Goal: Task Accomplishment & Management: Complete application form

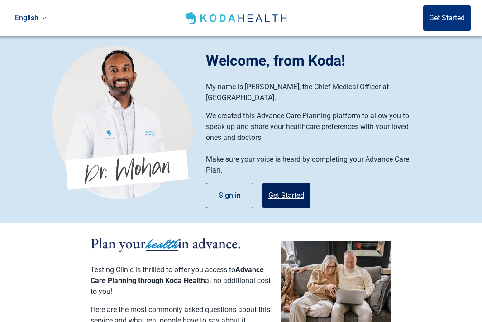
click at [287, 185] on button "Get Started" at bounding box center [287, 195] width 48 height 25
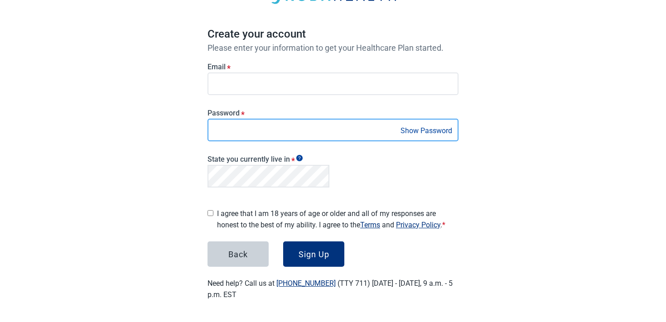
scroll to position [66, 0]
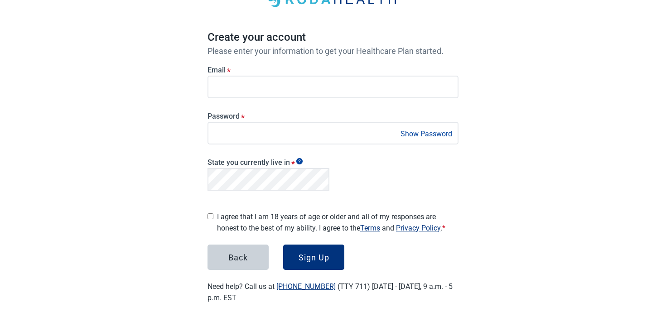
click at [284, 230] on form "Email * Password * Show Password State you currently live in * I agree that I a…" at bounding box center [332, 163] width 251 height 214
click at [268, 214] on label "I agree that I am 18 years of age or older and all of my responses are honest t…" at bounding box center [337, 222] width 241 height 23
click at [305, 245] on button "Sign Up" at bounding box center [313, 257] width 61 height 25
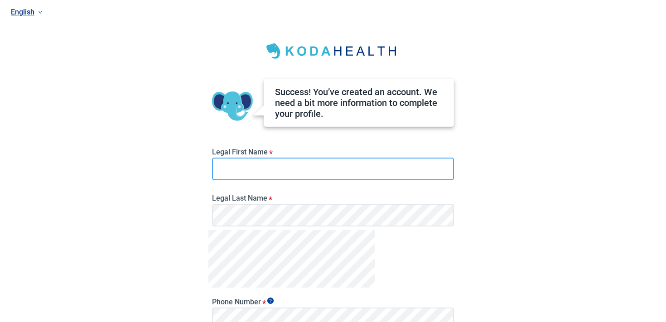
click at [250, 176] on input "Legal First Name *" at bounding box center [333, 169] width 242 height 23
type input "*"
type input "******"
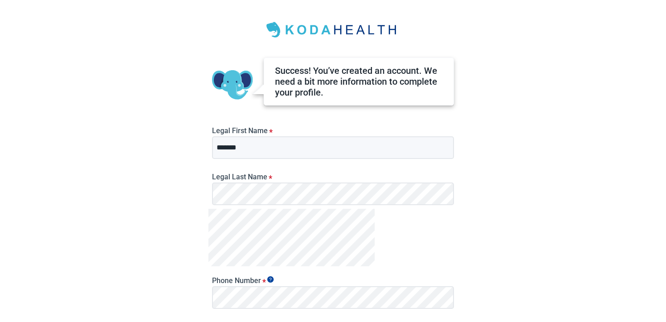
scroll to position [94, 0]
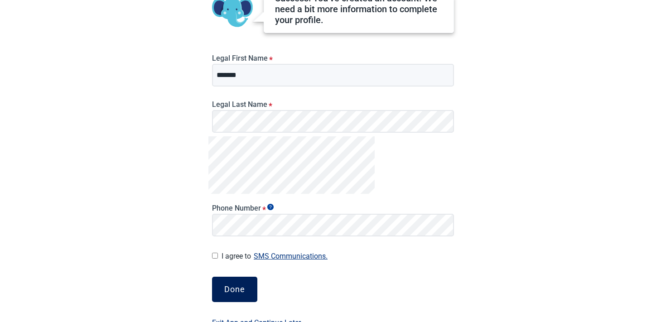
click at [235, 285] on div "Done" at bounding box center [234, 289] width 21 height 9
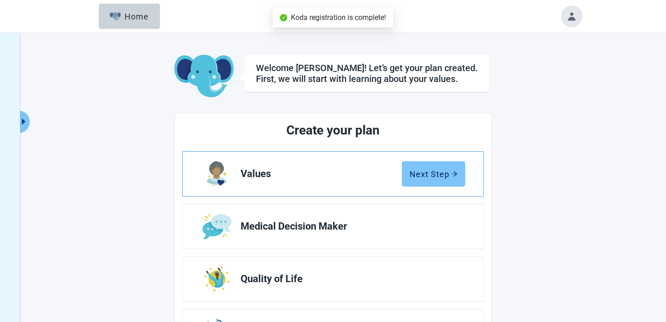
click at [447, 182] on button "Next Step" at bounding box center [433, 173] width 63 height 25
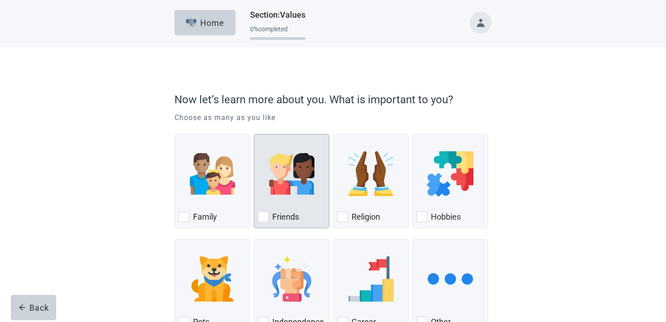
click at [295, 207] on div "Friends, checkbox, not checked" at bounding box center [291, 174] width 67 height 72
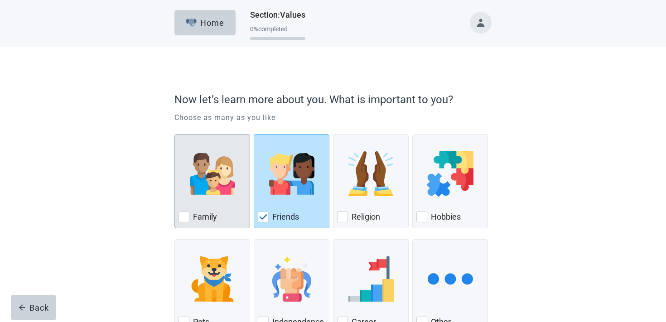
click at [226, 199] on div "Family, checkbox, not checked" at bounding box center [211, 174] width 67 height 72
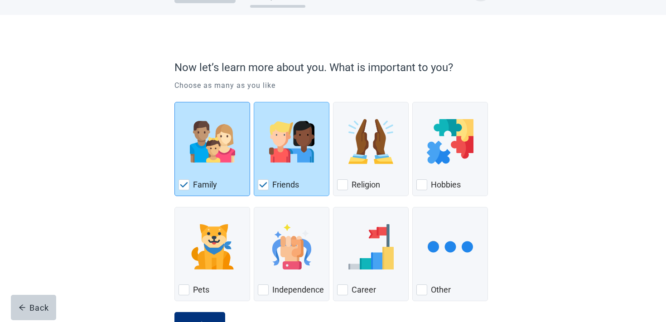
scroll to position [67, 0]
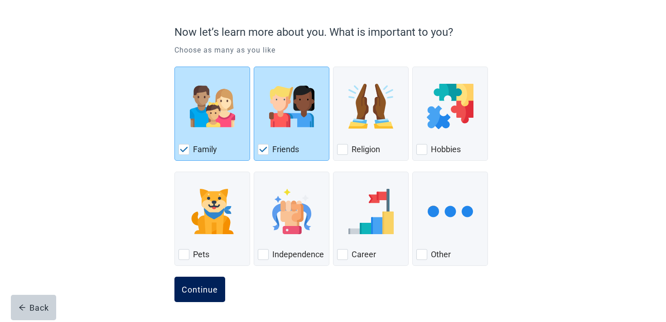
click at [193, 280] on button "Continue" at bounding box center [199, 289] width 51 height 25
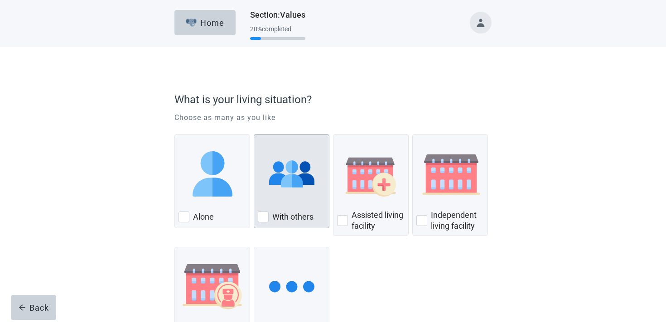
click at [290, 175] on img "With Others, checkbox, not checked" at bounding box center [291, 173] width 45 height 45
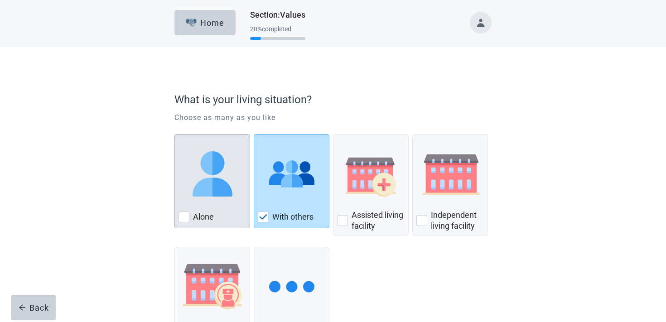
click at [211, 183] on img "Alone, checkbox, not checked" at bounding box center [212, 173] width 45 height 45
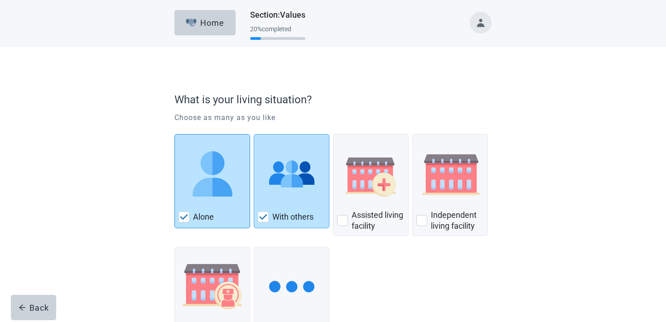
scroll to position [75, 0]
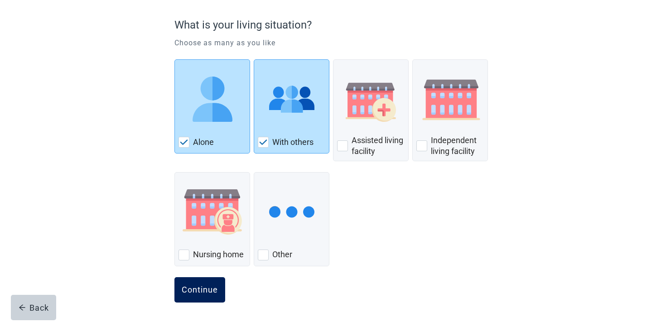
click at [193, 291] on div "Continue" at bounding box center [200, 289] width 36 height 9
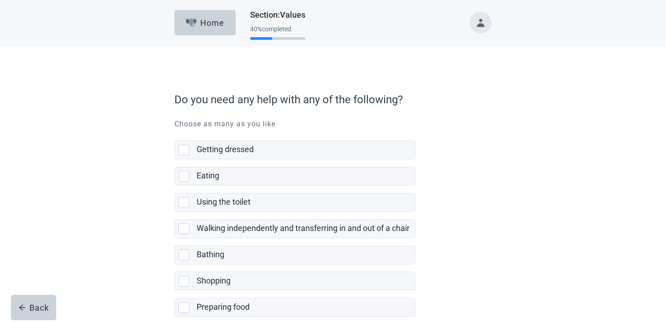
click at [316, 191] on label "Using the toilet" at bounding box center [294, 199] width 241 height 26
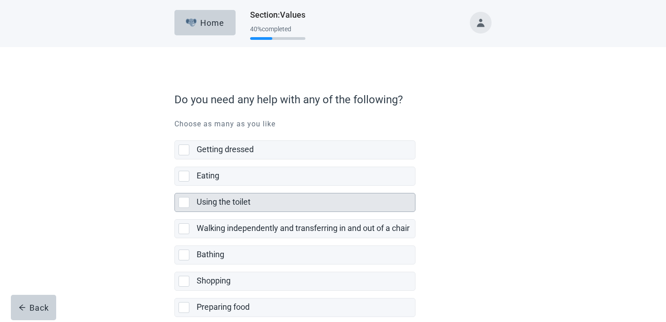
click at [293, 207] on div "Using the toilet" at bounding box center [303, 202] width 213 height 11
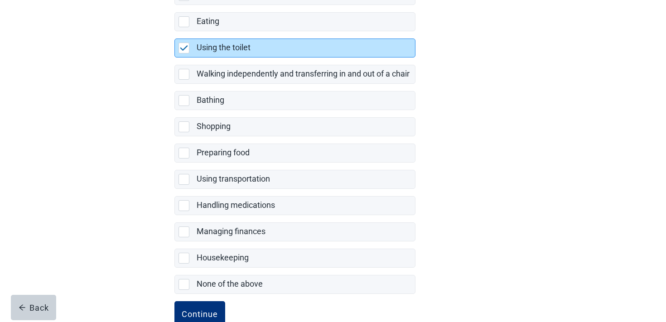
scroll to position [179, 0]
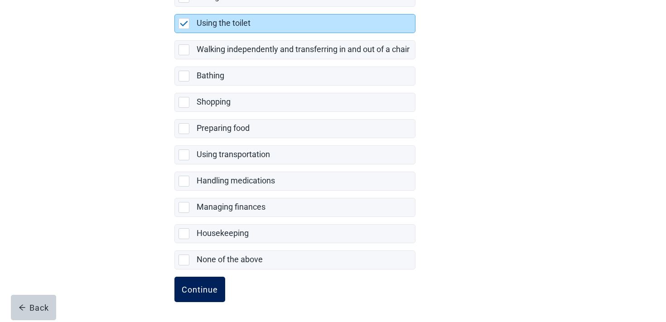
click at [208, 293] on div "Continue" at bounding box center [200, 289] width 36 height 9
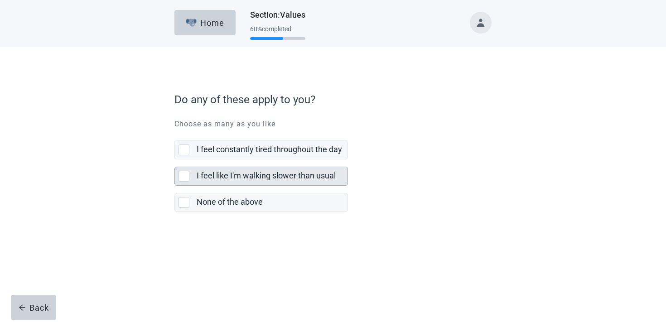
click at [266, 167] on div "I feel like I'm walking slower than usual" at bounding box center [260, 176] width 173 height 19
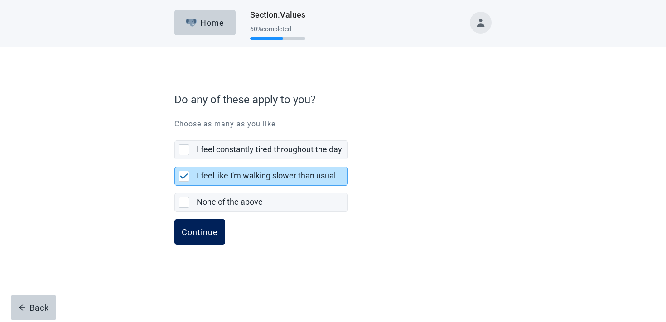
click at [206, 222] on button "Continue" at bounding box center [199, 231] width 51 height 25
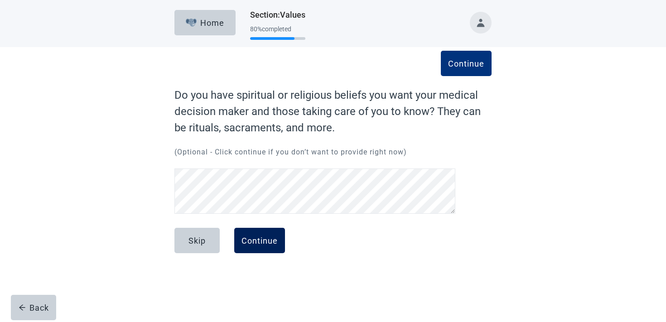
click at [263, 234] on button "Continue" at bounding box center [259, 240] width 51 height 25
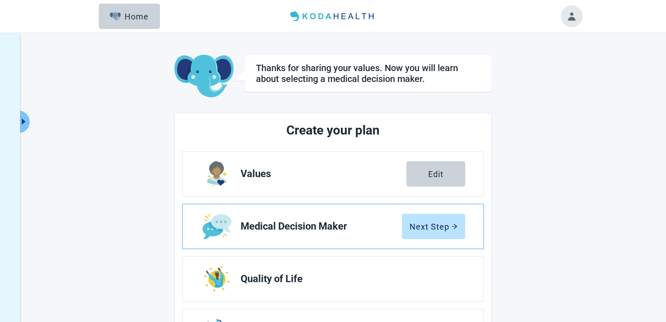
click at [401, 235] on link "Medical Decision Maker Next Step" at bounding box center [332, 226] width 301 height 44
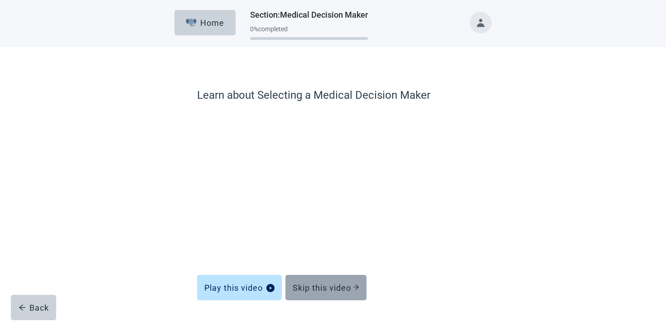
click at [325, 298] on button "Skip this video" at bounding box center [325, 287] width 81 height 25
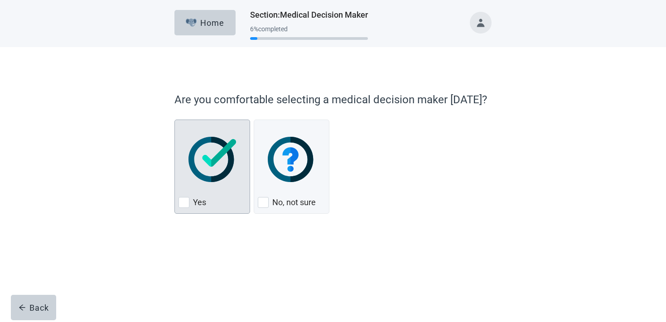
click at [204, 187] on div "Yes, checkbox, not checked" at bounding box center [211, 160] width 67 height 72
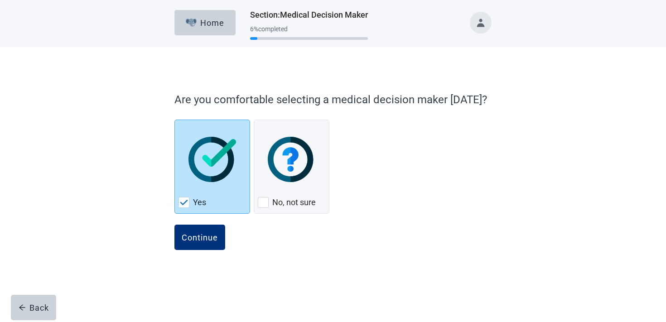
click at [192, 254] on div "Continue" at bounding box center [332, 247] width 317 height 45
click at [193, 235] on div "Continue" at bounding box center [200, 237] width 36 height 9
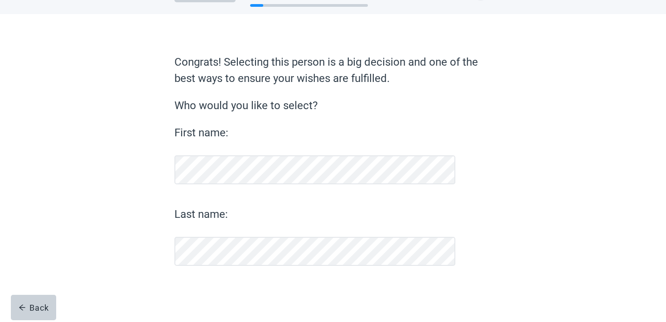
scroll to position [33, 0]
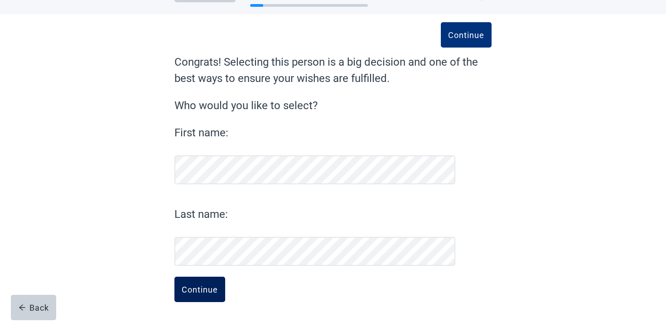
click at [219, 290] on button "Continue" at bounding box center [199, 289] width 51 height 25
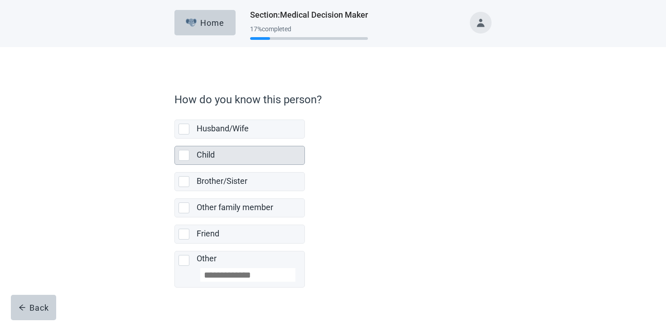
click at [215, 153] on div "Child" at bounding box center [248, 154] width 102 height 11
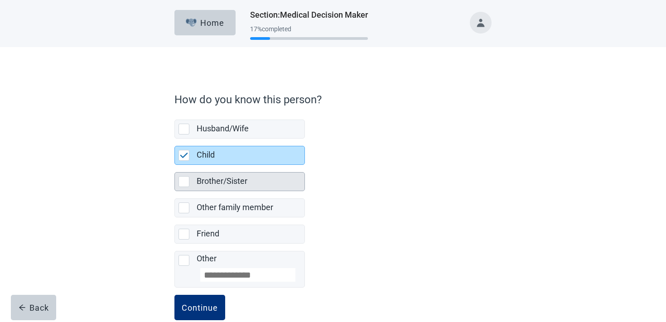
click at [202, 182] on label "Brother/Sister" at bounding box center [222, 181] width 51 height 10
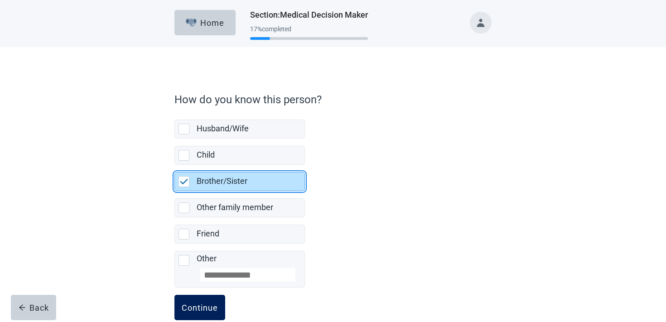
click at [192, 310] on div "Continue" at bounding box center [200, 307] width 36 height 9
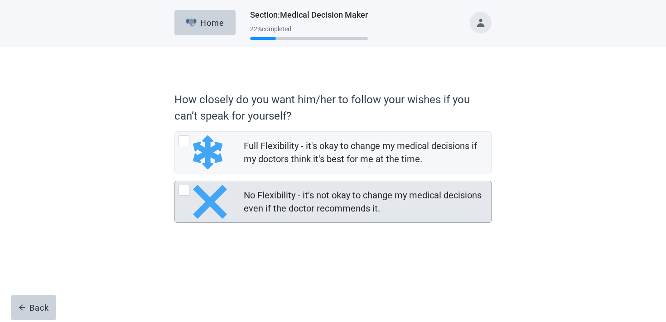
click at [307, 181] on div "No Flexibility - it's not okay to change my medical decisions even if the docto…" at bounding box center [332, 202] width 317 height 42
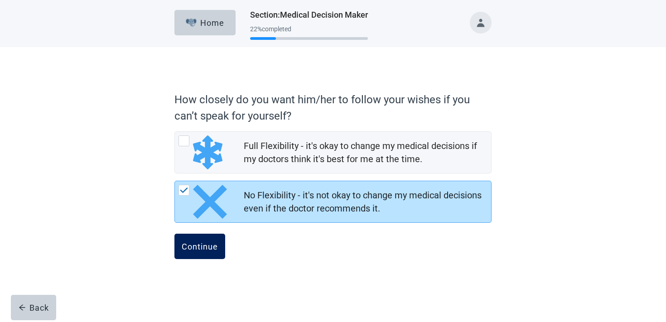
click at [220, 254] on button "Continue" at bounding box center [199, 246] width 51 height 25
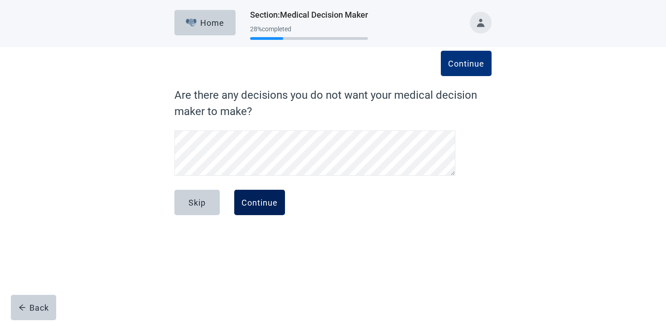
click at [257, 198] on div "Continue" at bounding box center [259, 202] width 36 height 9
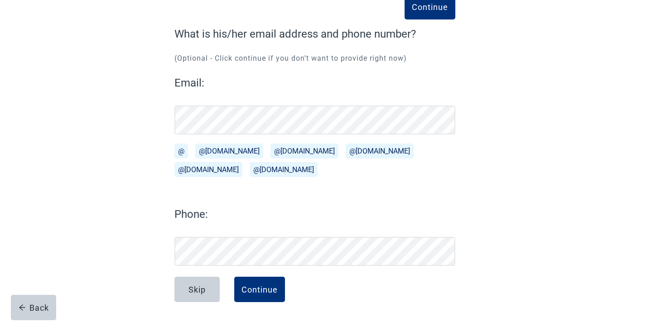
scroll to position [61, 0]
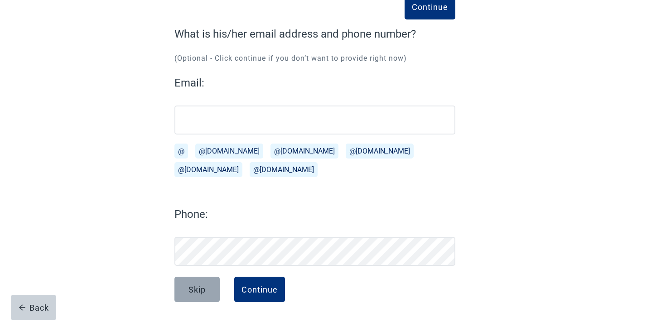
click at [194, 285] on div "Skip" at bounding box center [196, 289] width 17 height 9
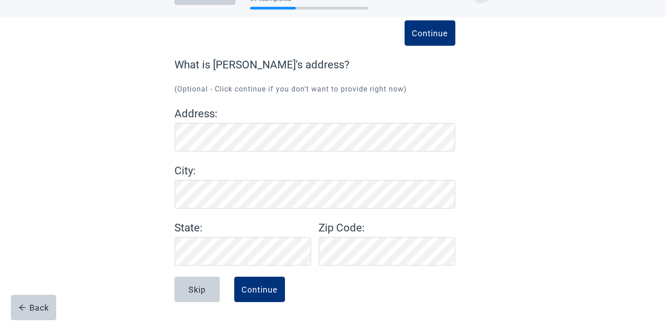
scroll to position [30, 0]
click at [22, 311] on div "Back" at bounding box center [34, 307] width 30 height 9
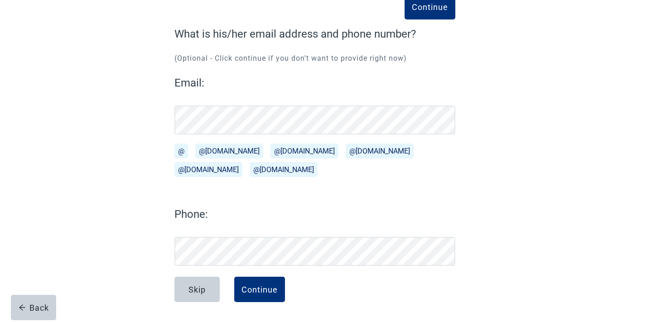
scroll to position [61, 0]
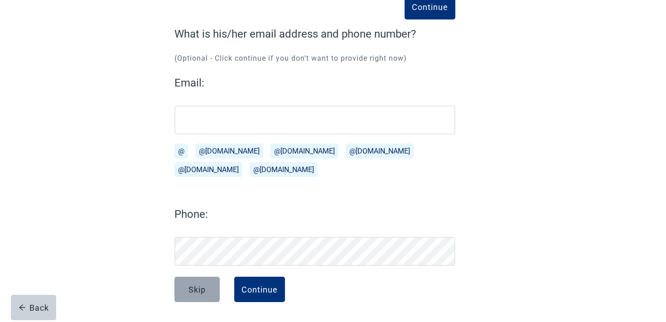
click at [200, 281] on button "Skip" at bounding box center [196, 289] width 45 height 25
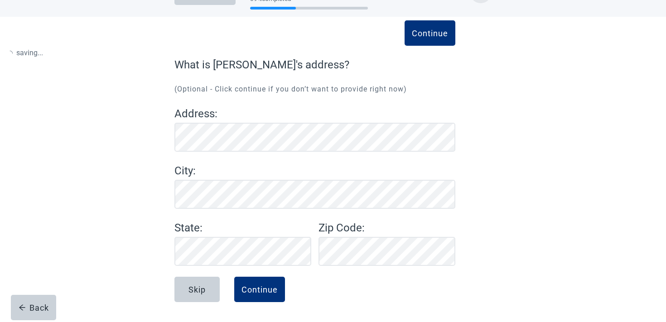
scroll to position [30, 0]
click at [34, 318] on button "Back" at bounding box center [33, 307] width 45 height 25
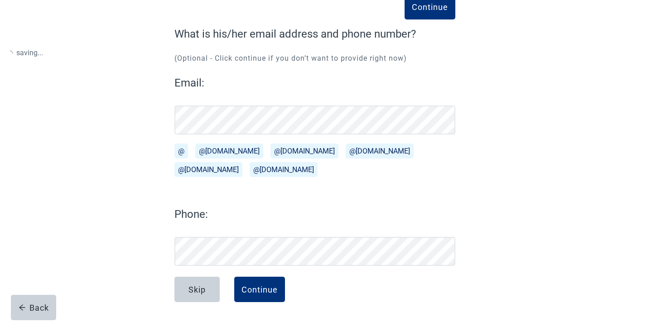
scroll to position [61, 0]
click at [272, 234] on div "Phone:" at bounding box center [314, 236] width 281 height 60
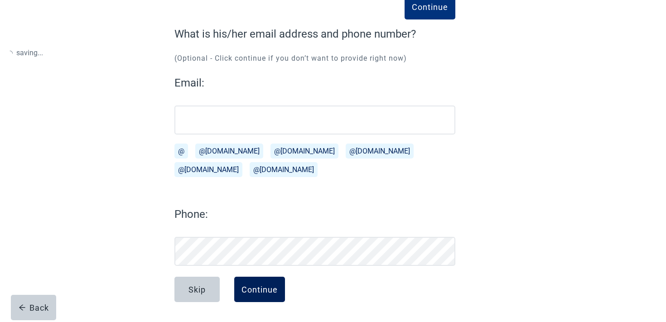
click at [278, 292] on button "Continue" at bounding box center [259, 289] width 51 height 25
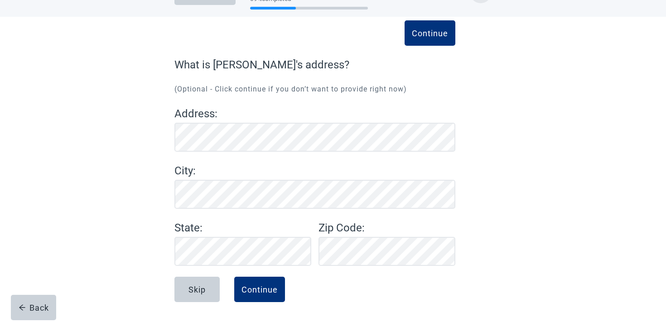
scroll to position [30, 0]
click at [257, 287] on div "Continue" at bounding box center [259, 289] width 36 height 9
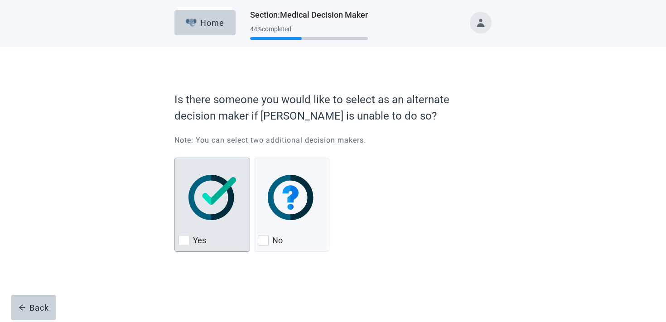
click at [198, 198] on img "Yes, checkbox, not checked" at bounding box center [212, 197] width 48 height 45
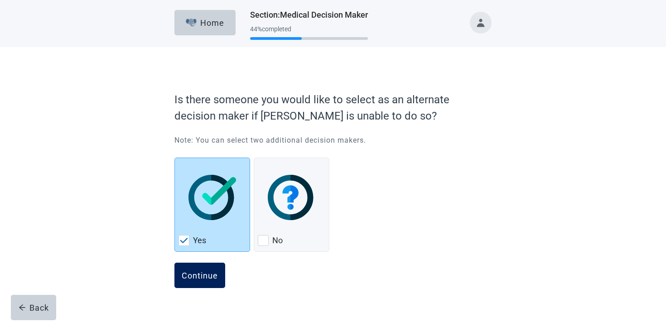
click at [184, 283] on button "Continue" at bounding box center [199, 275] width 51 height 25
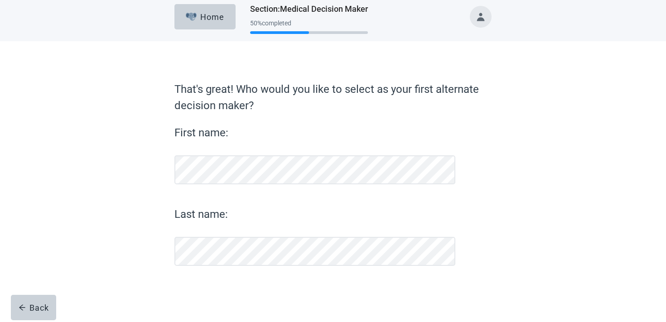
scroll to position [6, 0]
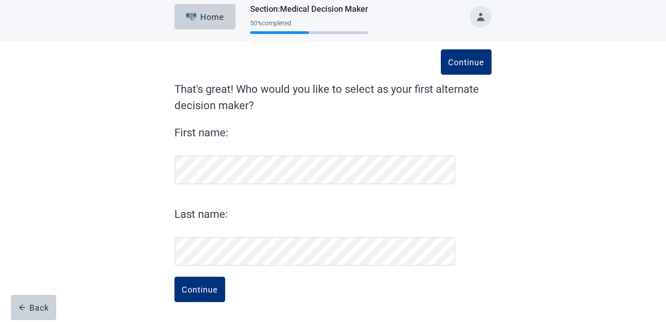
click at [174, 277] on button "Continue" at bounding box center [199, 289] width 51 height 25
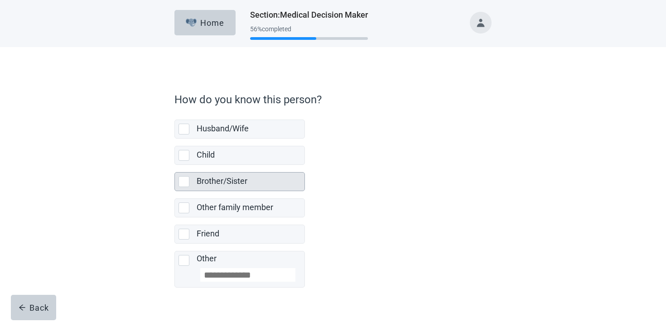
click at [216, 181] on label "Brother/Sister" at bounding box center [222, 181] width 51 height 10
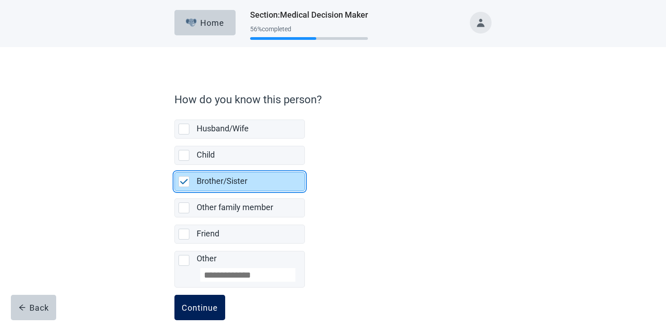
click at [202, 300] on button "Continue" at bounding box center [199, 307] width 51 height 25
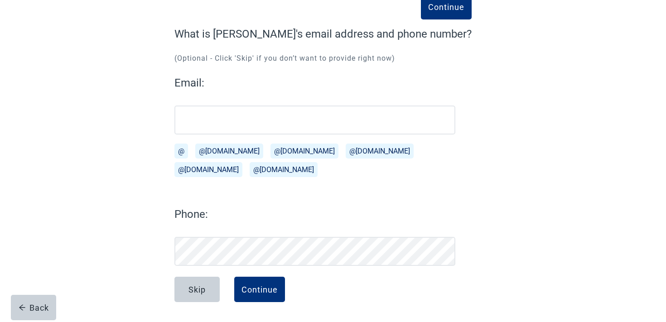
scroll to position [61, 0]
click at [278, 284] on button "Continue" at bounding box center [259, 289] width 51 height 25
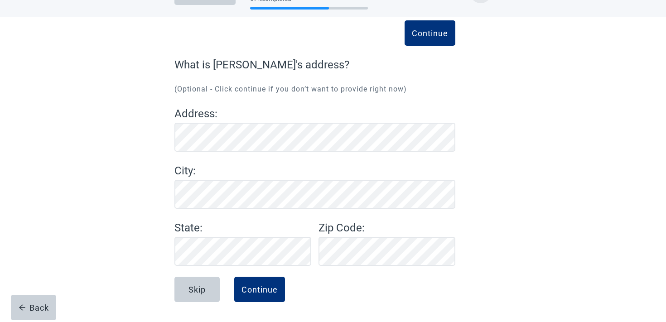
scroll to position [30, 0]
click at [265, 288] on div "Continue" at bounding box center [259, 289] width 36 height 9
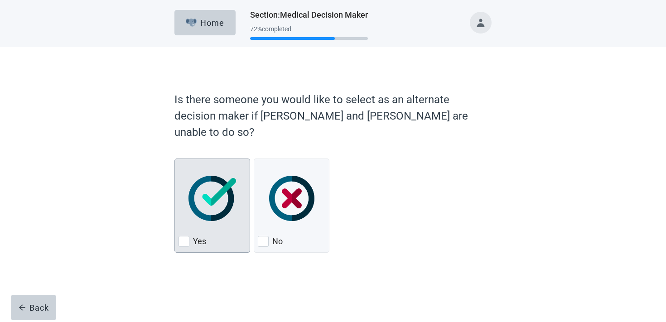
click at [226, 184] on img "Yes, checkbox, not checked" at bounding box center [212, 198] width 48 height 45
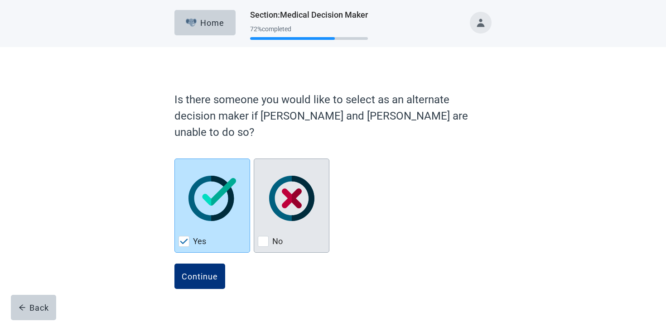
click at [268, 236] on div "No, checkbox, not checked" at bounding box center [263, 241] width 11 height 11
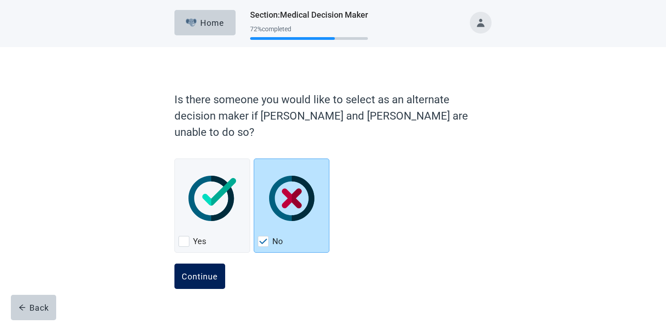
click at [202, 264] on button "Continue" at bounding box center [199, 276] width 51 height 25
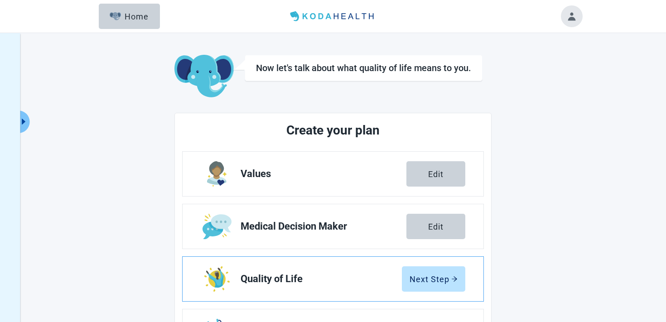
scroll to position [39, 0]
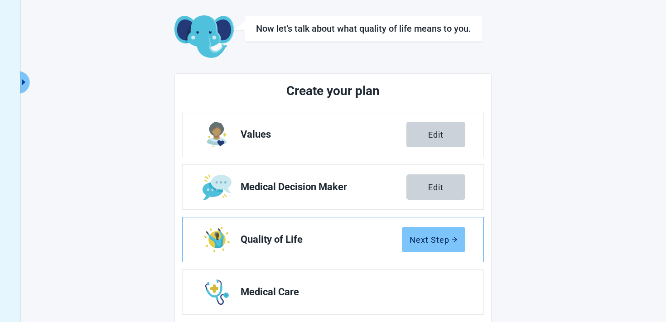
click at [422, 235] on div "Next Step" at bounding box center [433, 239] width 48 height 9
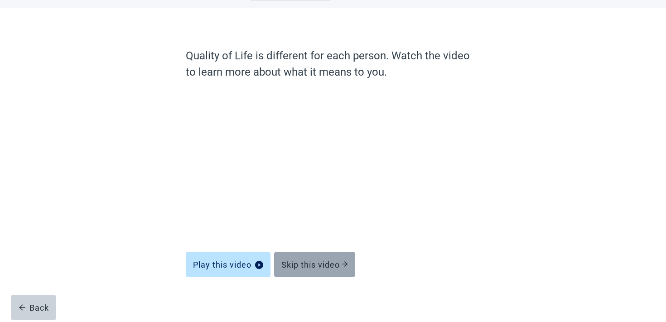
click at [303, 259] on button "Skip this video" at bounding box center [314, 264] width 81 height 25
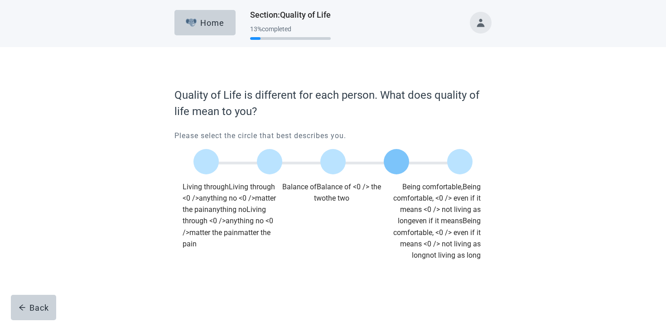
click at [398, 162] on label "Main content" at bounding box center [396, 161] width 25 height 25
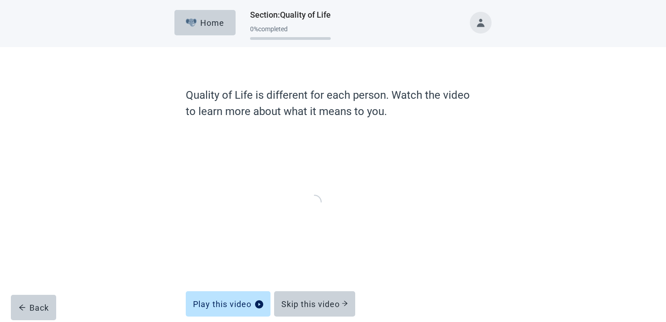
scroll to position [39, 0]
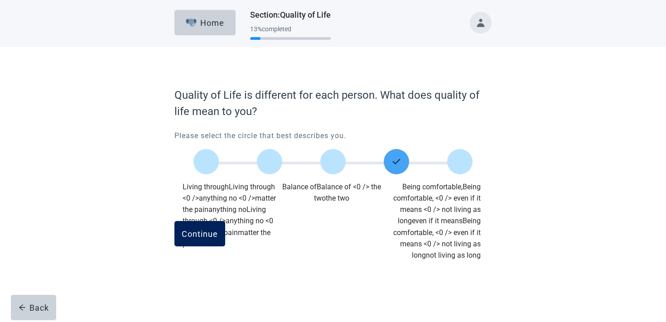
click at [204, 234] on div "Continue" at bounding box center [200, 233] width 36 height 9
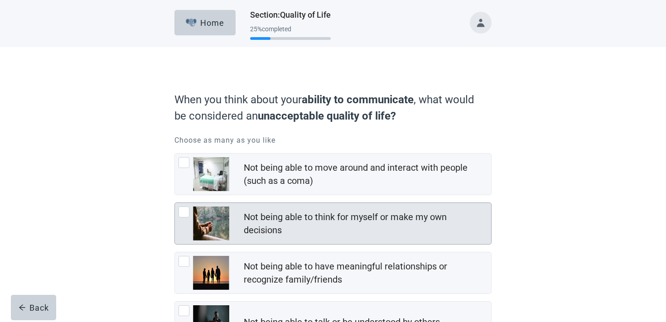
click at [247, 223] on div "Not being able to think for myself or make my own decisions" at bounding box center [365, 224] width 242 height 26
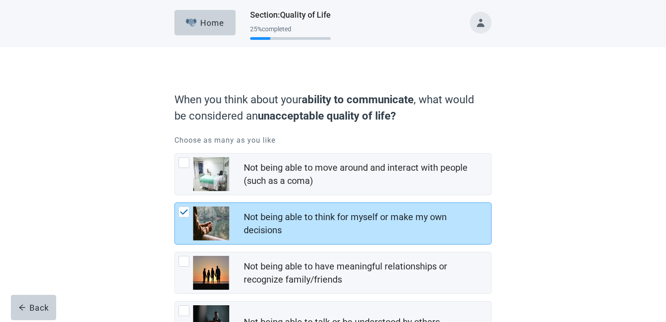
click at [250, 200] on div "Not being able to move around and interact with people (such as a [MEDICAL_DATA…" at bounding box center [332, 273] width 317 height 240
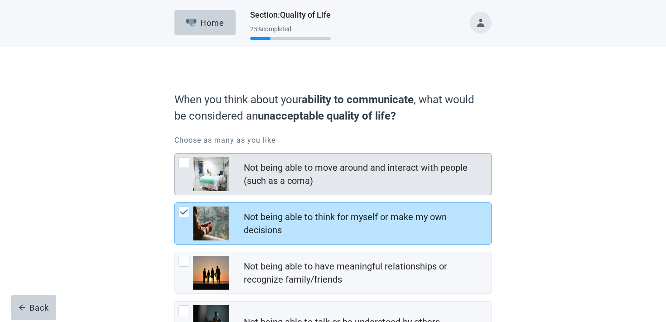
click at [250, 187] on div "Not being able to move around and interact with people (such as a coma)" at bounding box center [365, 174] width 242 height 26
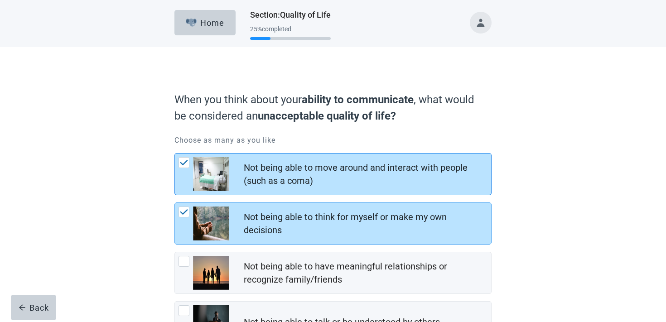
scroll to position [127, 0]
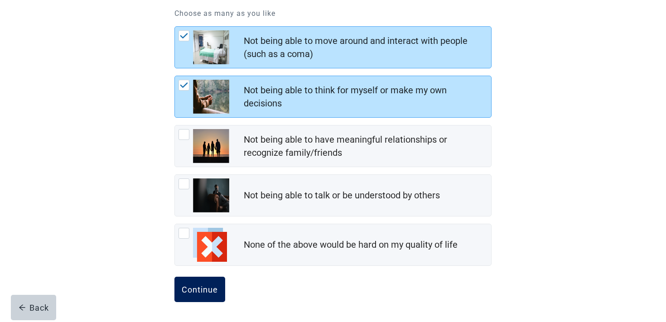
click at [195, 289] on div "Continue" at bounding box center [200, 289] width 36 height 9
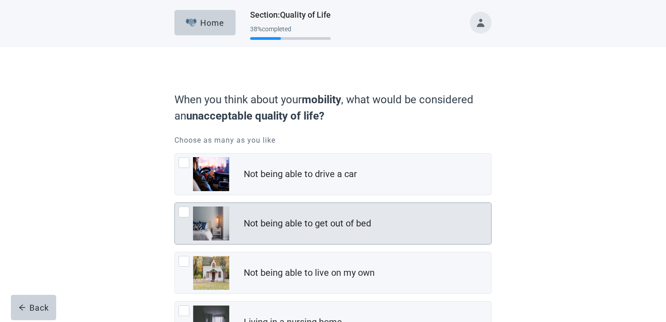
click at [249, 230] on div "Not being able to get out of bed" at bounding box center [367, 224] width 247 height 18
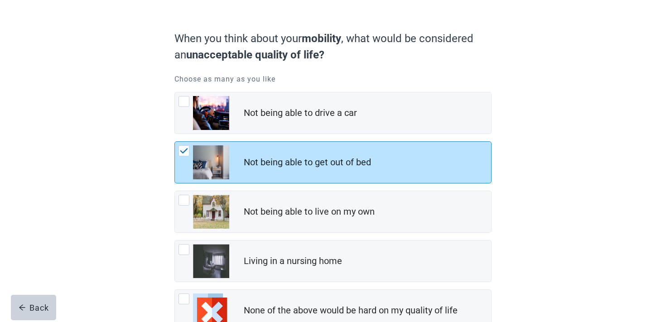
scroll to position [127, 0]
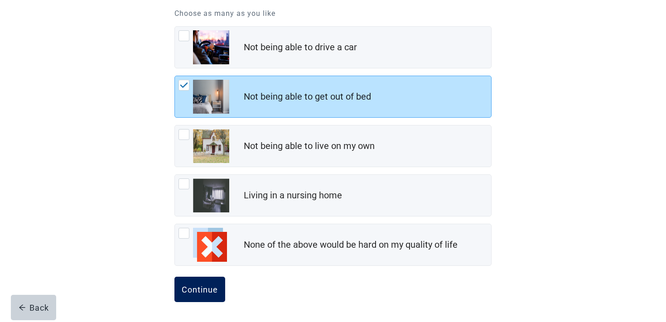
click at [207, 294] on div "Continue" at bounding box center [200, 289] width 36 height 9
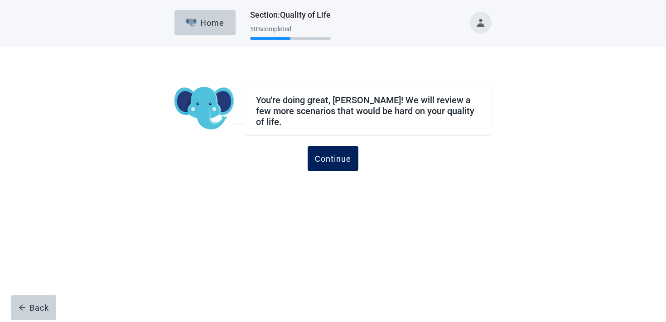
click at [337, 154] on div "Continue" at bounding box center [333, 158] width 36 height 9
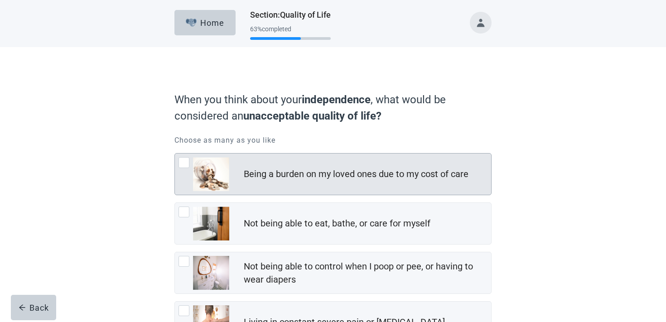
click at [325, 164] on div "Being a burden on my loved ones due to my cost of care" at bounding box center [333, 174] width 316 height 41
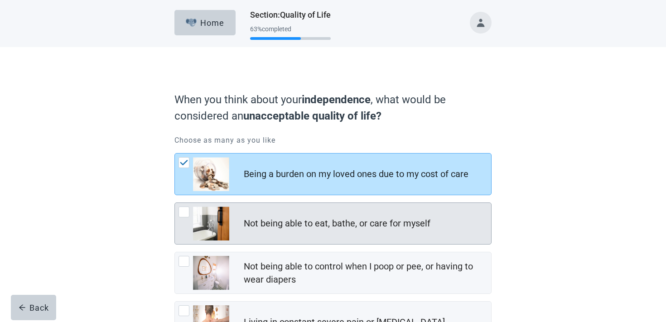
scroll to position [35, 0]
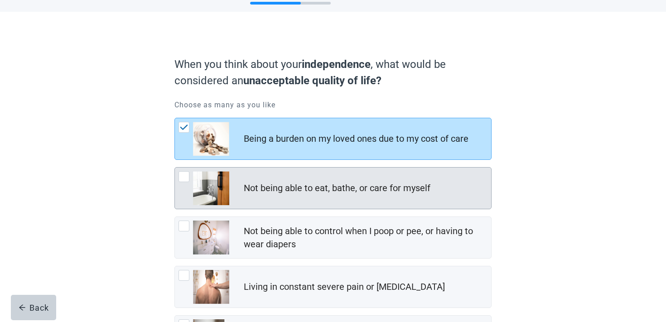
click at [268, 177] on div "Not being able to eat, bathe, or care for myself" at bounding box center [333, 188] width 316 height 41
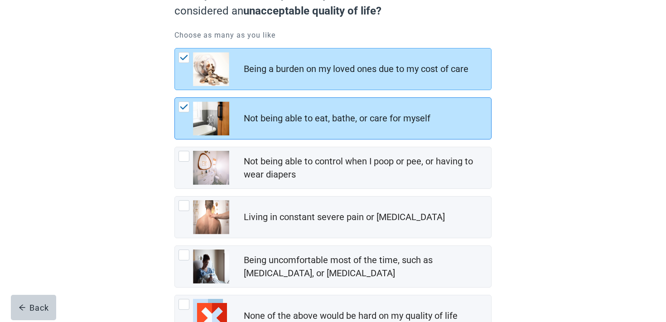
scroll to position [176, 0]
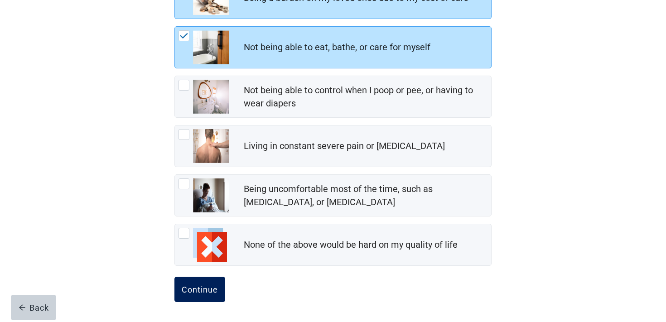
click at [195, 290] on div "Continue" at bounding box center [200, 289] width 36 height 9
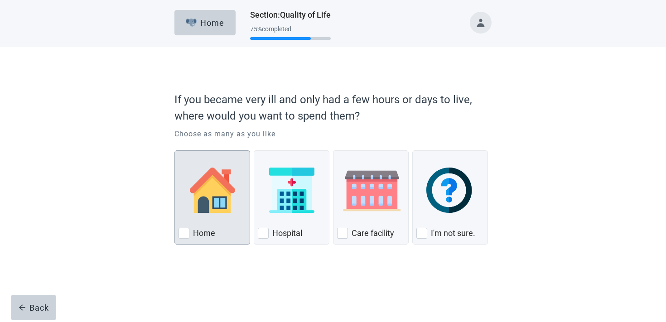
click at [212, 223] on div "Home, checkbox, not checked" at bounding box center [211, 190] width 67 height 72
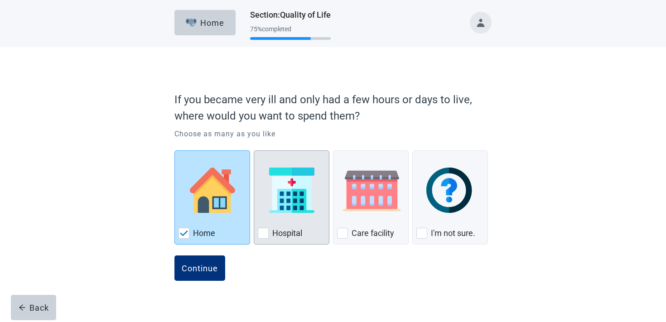
click at [269, 219] on div "Hospital, checkbox, not checked" at bounding box center [291, 190] width 67 height 72
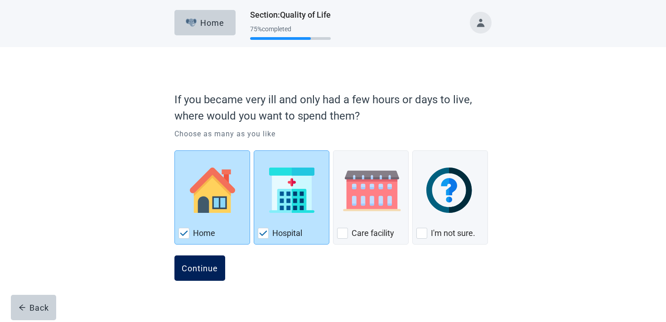
click at [209, 264] on div "Continue" at bounding box center [200, 268] width 36 height 9
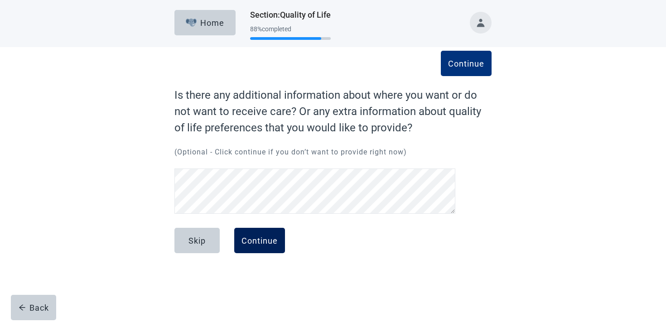
click at [267, 234] on button "Continue" at bounding box center [259, 240] width 51 height 25
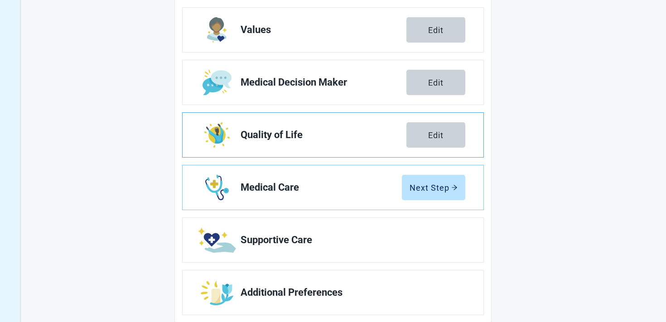
scroll to position [164, 0]
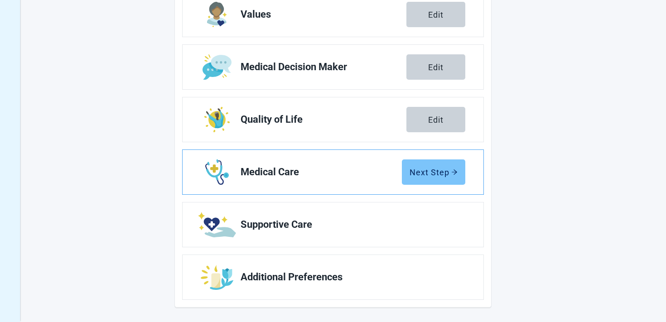
click at [426, 170] on div "Next Step" at bounding box center [433, 172] width 48 height 9
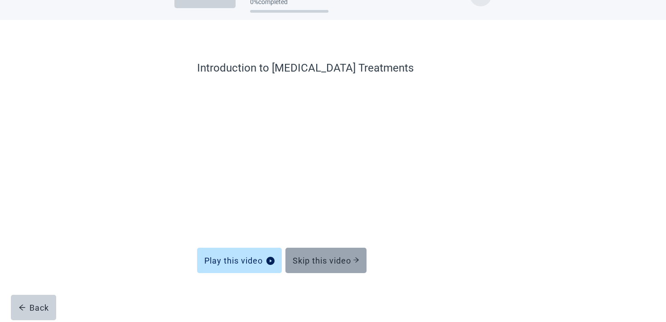
scroll to position [27, 0]
click at [309, 267] on button "Skip this video" at bounding box center [325, 260] width 81 height 25
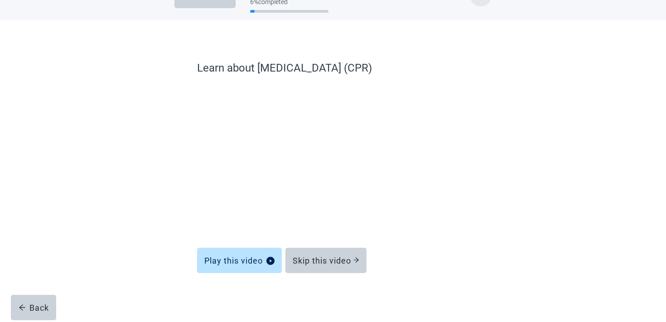
click at [309, 267] on button "Skip this video" at bounding box center [325, 260] width 81 height 25
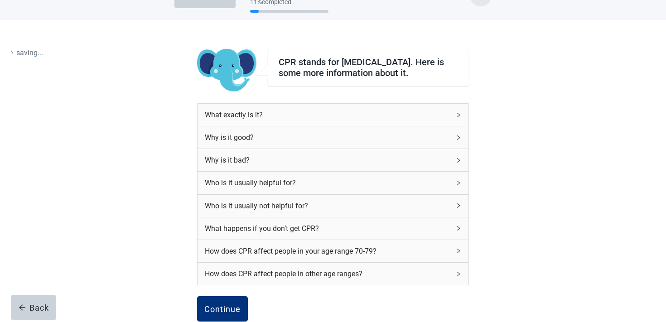
click at [309, 267] on div "How does CPR affect people in other age ranges?" at bounding box center [332, 274] width 271 height 22
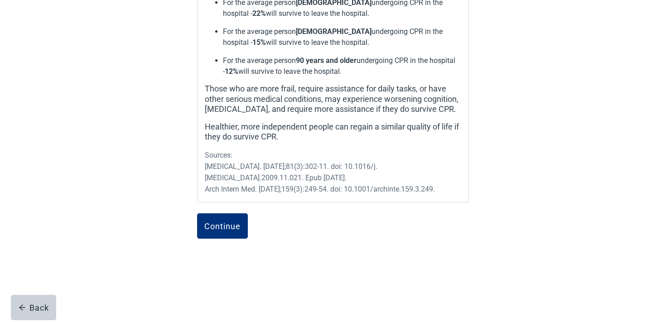
scroll to position [355, 0]
click at [227, 231] on button "Continue" at bounding box center [222, 225] width 51 height 25
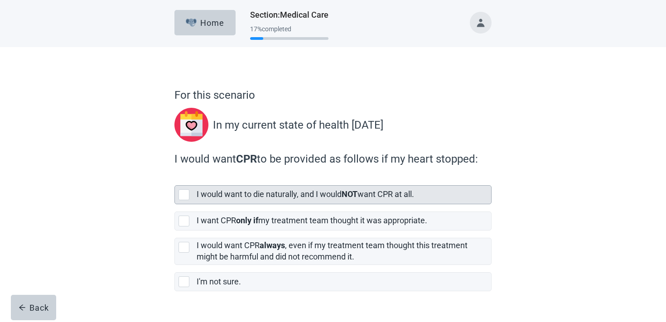
click at [234, 201] on div "I would want to die naturally, and I would NOT want CPR at all." at bounding box center [344, 195] width 294 height 18
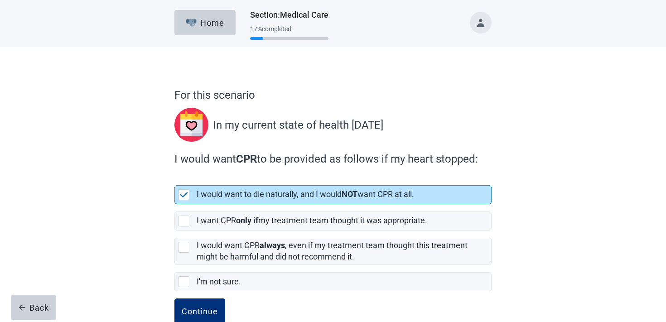
scroll to position [22, 0]
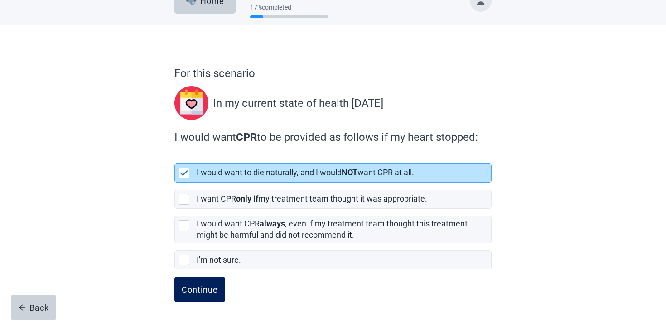
click at [206, 280] on button "Continue" at bounding box center [199, 289] width 51 height 25
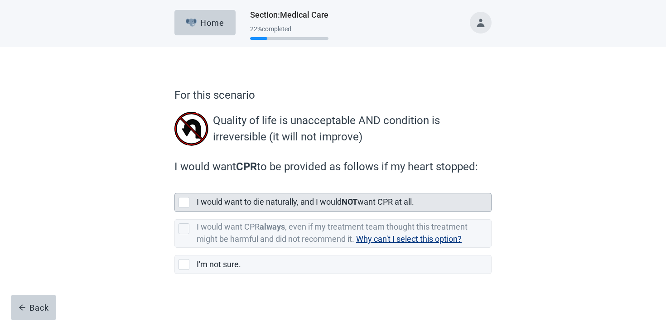
click at [284, 199] on label "I would want to die naturally, and I would NOT want CPR at all." at bounding box center [305, 202] width 217 height 10
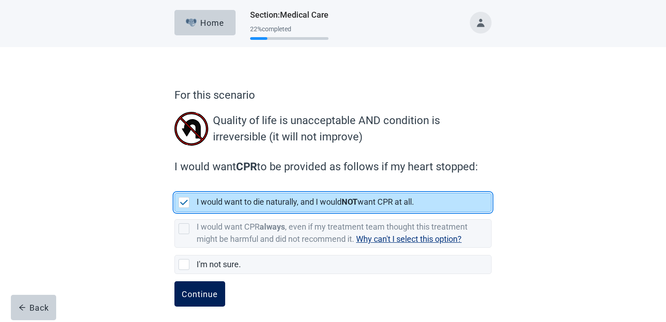
click at [201, 296] on div "Continue" at bounding box center [200, 293] width 36 height 9
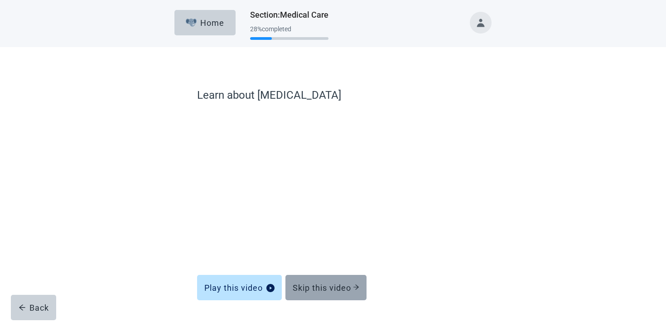
click at [300, 284] on div "Skip this video" at bounding box center [326, 287] width 67 height 9
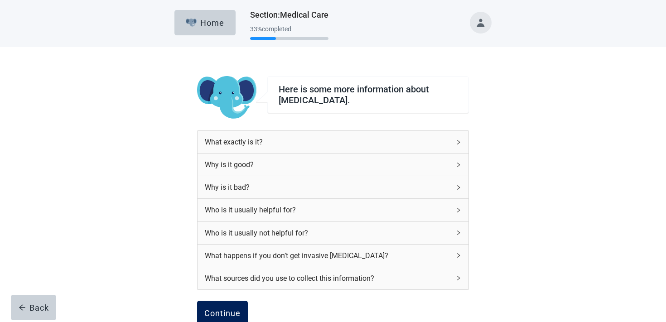
click at [217, 310] on div "Continue" at bounding box center [222, 313] width 36 height 9
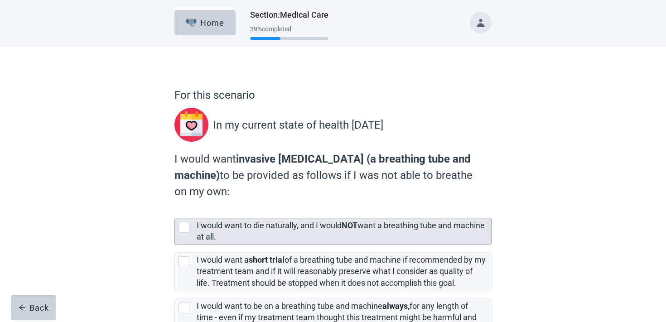
click at [257, 232] on div "I would want to die naturally, and I would NOT want a breathing tube and machin…" at bounding box center [341, 231] width 289 height 23
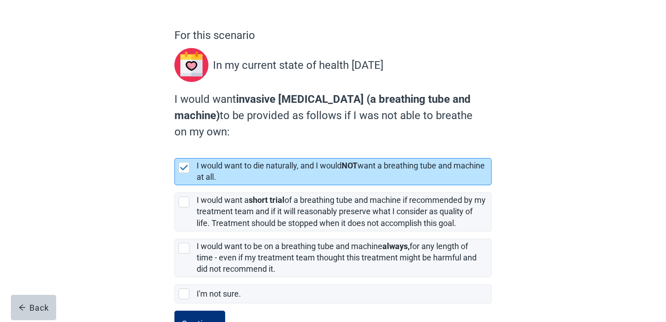
scroll to position [94, 0]
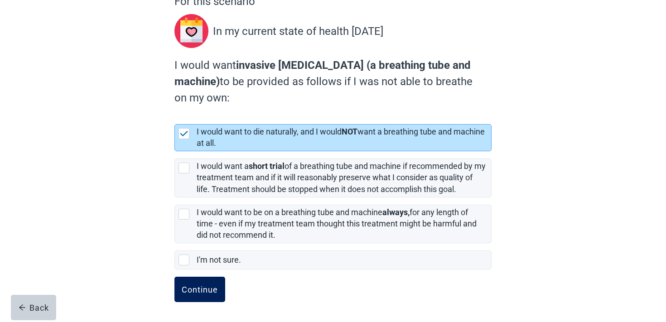
click at [207, 291] on div "Continue" at bounding box center [200, 289] width 36 height 9
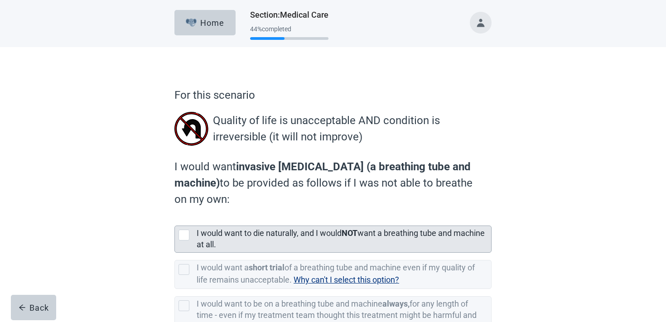
click at [251, 227] on div "I would want to die naturally, and I would NOT want a breathing tube and machin…" at bounding box center [344, 239] width 294 height 26
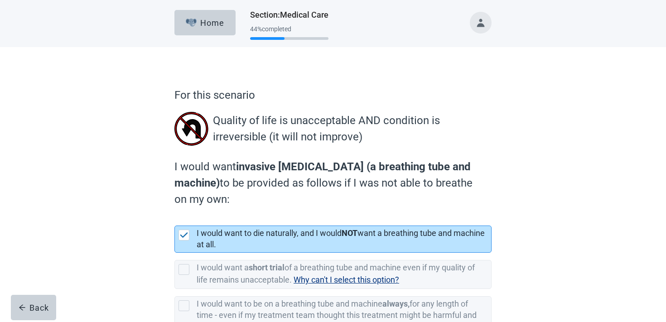
scroll to position [93, 0]
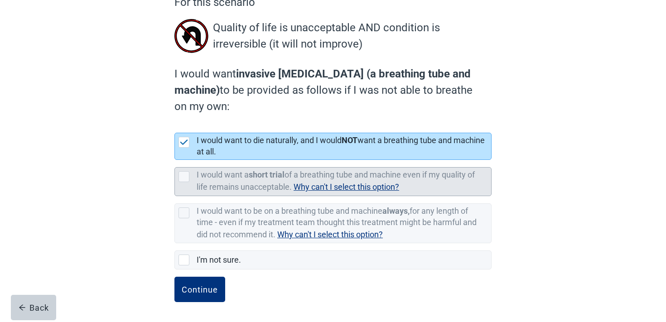
click at [244, 182] on label "I would want a short trial of a breathing tube and machine even if my quality o…" at bounding box center [336, 181] width 278 height 22
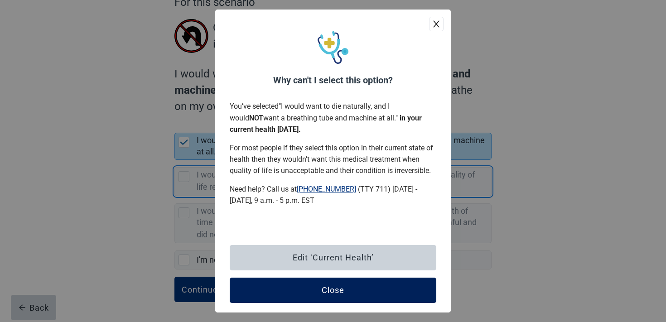
click at [316, 293] on button "Close" at bounding box center [333, 290] width 206 height 25
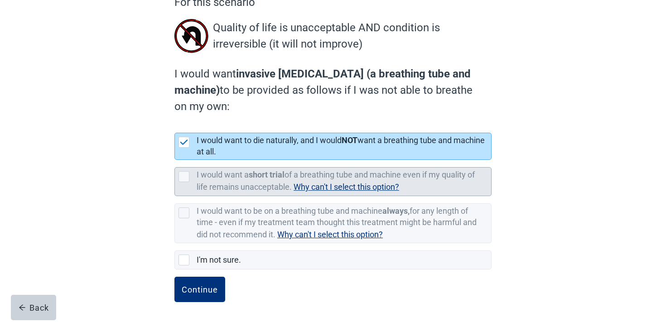
click at [330, 191] on span "Why can't I select this option?" at bounding box center [346, 187] width 106 height 10
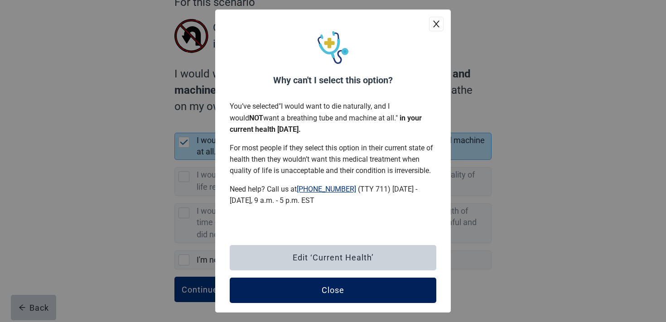
click at [305, 293] on button "Close" at bounding box center [333, 290] width 206 height 25
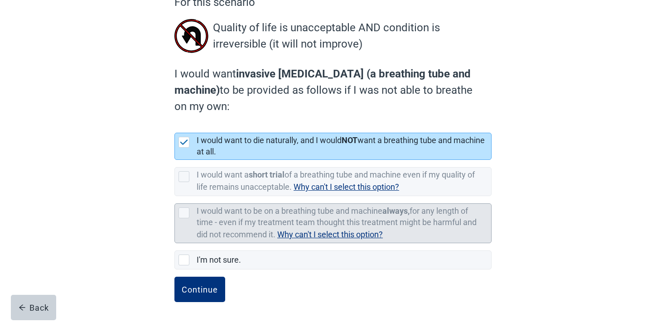
click at [322, 234] on span "Why can't I select this option?" at bounding box center [330, 235] width 106 height 10
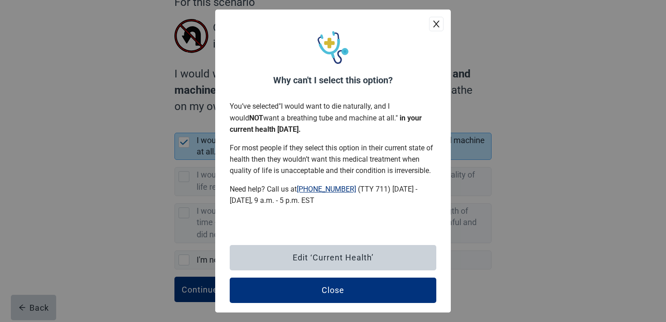
click at [141, 212] on div "Why can't I select this option? You’ve selected " I would want to die naturally…" at bounding box center [333, 161] width 666 height 322
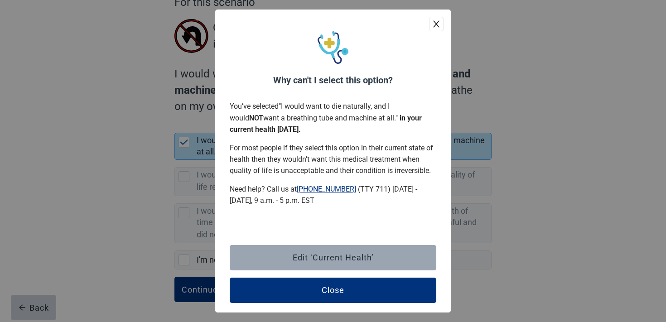
click at [290, 257] on button "Edit ‘Current Health’" at bounding box center [333, 257] width 206 height 25
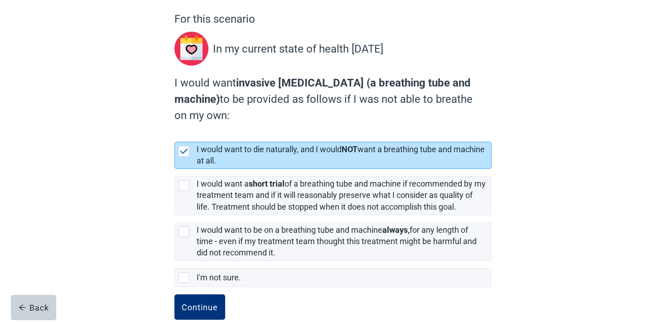
scroll to position [94, 0]
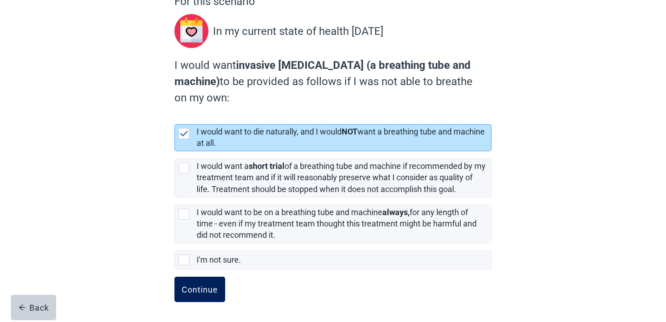
click at [214, 292] on div "Continue" at bounding box center [200, 289] width 36 height 9
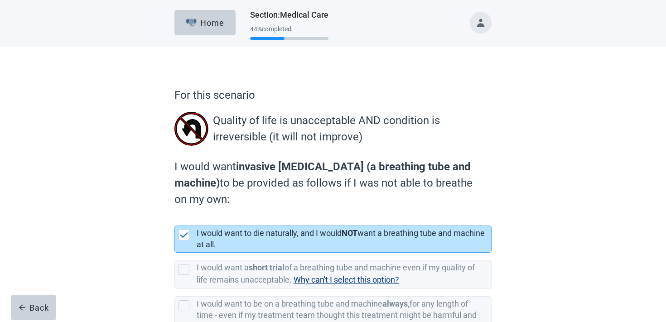
scroll to position [93, 0]
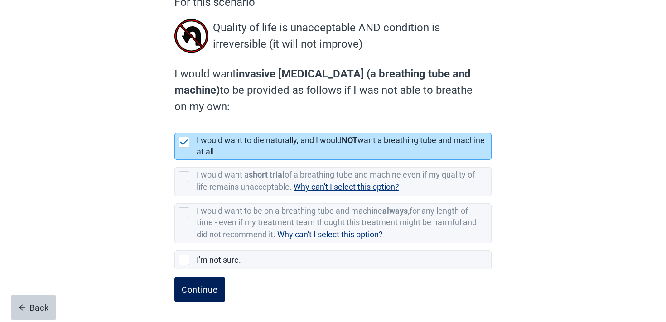
click at [199, 285] on div "Continue" at bounding box center [200, 289] width 36 height 9
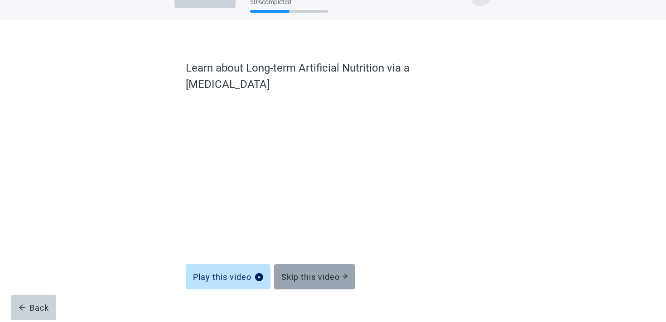
scroll to position [27, 0]
click at [326, 264] on button "Skip this video" at bounding box center [314, 276] width 81 height 25
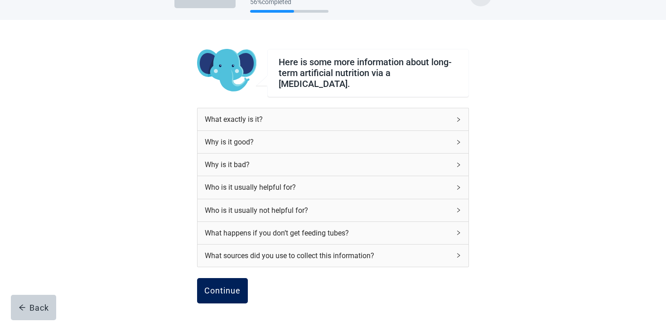
click at [230, 286] on div "Continue" at bounding box center [222, 290] width 36 height 9
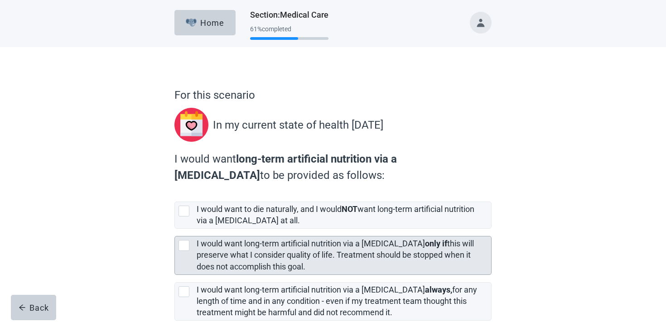
click at [232, 263] on label "I would want long-term artificial nutrition via a [MEDICAL_DATA] only if this w…" at bounding box center [335, 255] width 277 height 32
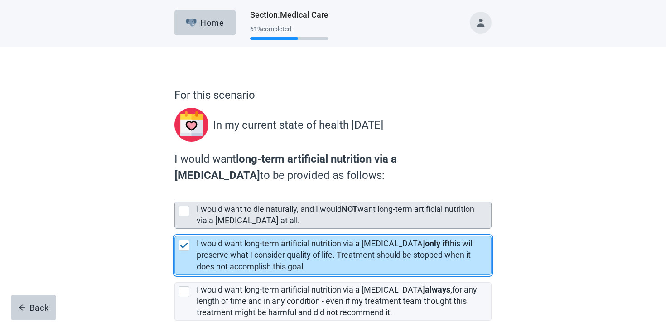
click at [228, 221] on label "I would want to die naturally, and I would NOT want long-term artificial nutrit…" at bounding box center [336, 214] width 278 height 21
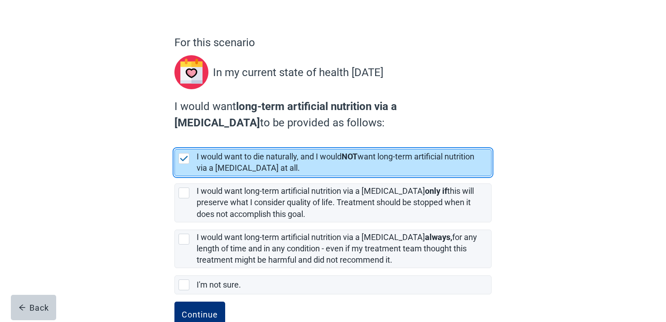
scroll to position [77, 0]
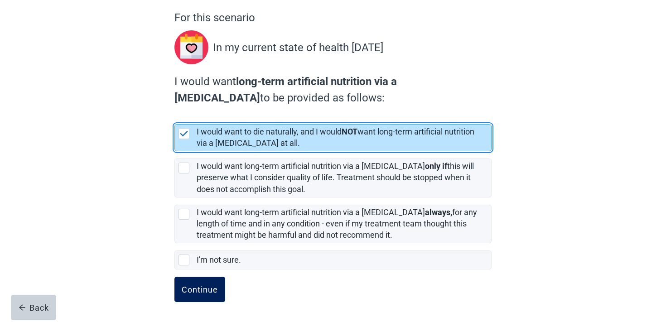
click at [193, 281] on button "Continue" at bounding box center [199, 289] width 51 height 25
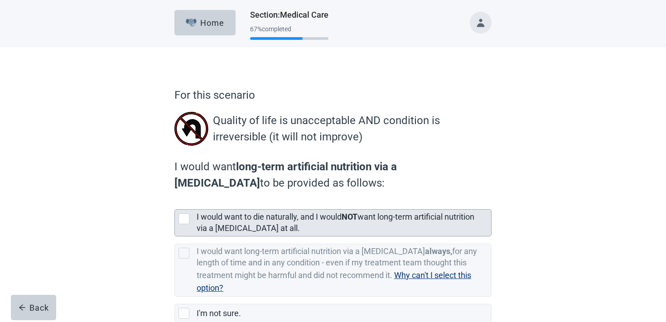
click at [297, 221] on label "I would want to die naturally, and I would NOT want long-term artificial nutrit…" at bounding box center [336, 222] width 278 height 21
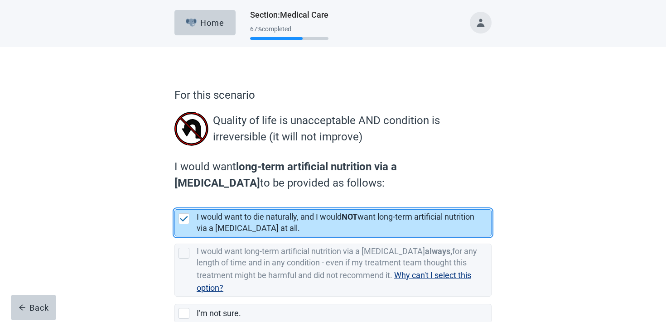
scroll to position [53, 0]
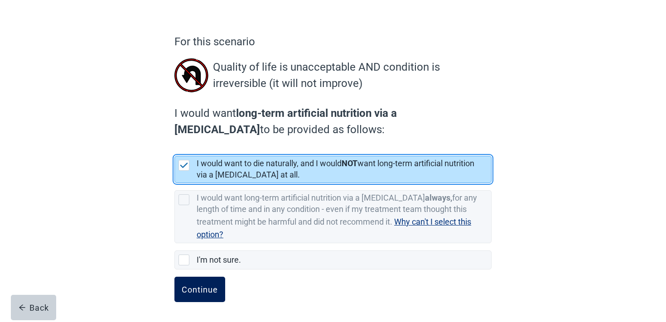
click at [217, 286] on div "Continue" at bounding box center [200, 289] width 36 height 9
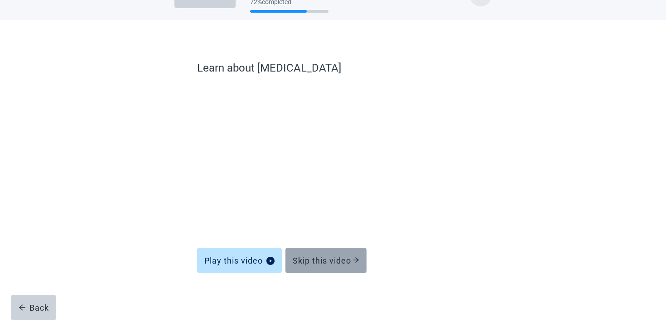
scroll to position [27, 0]
click at [321, 263] on div "Skip this video" at bounding box center [326, 260] width 67 height 9
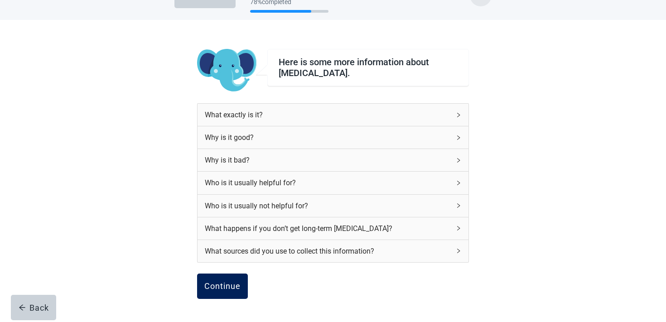
click at [213, 287] on div "Continue" at bounding box center [222, 286] width 36 height 9
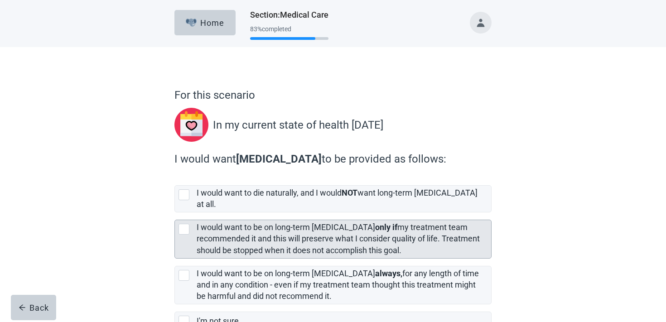
click at [249, 231] on label "I would want to be on long-term [MEDICAL_DATA] only if my treatment team recomm…" at bounding box center [338, 238] width 283 height 32
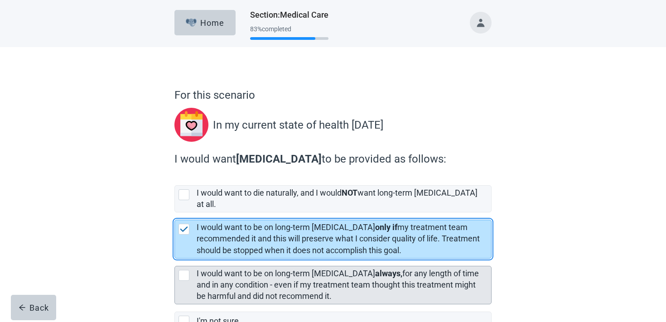
click at [234, 269] on label "I would want to be on long-term [MEDICAL_DATA] always, for any length of time a…" at bounding box center [338, 285] width 282 height 32
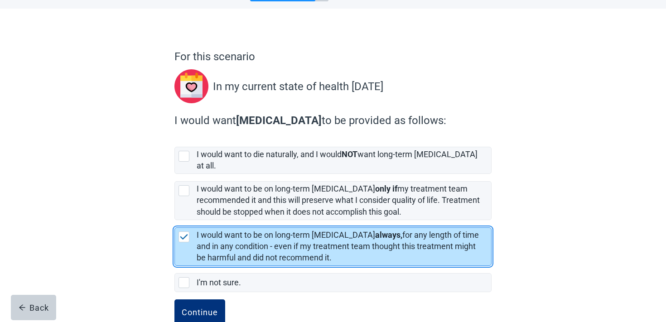
scroll to position [53, 0]
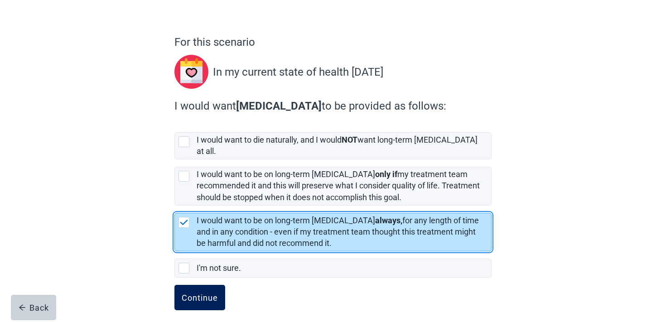
click at [197, 293] on div "Continue" at bounding box center [200, 297] width 36 height 9
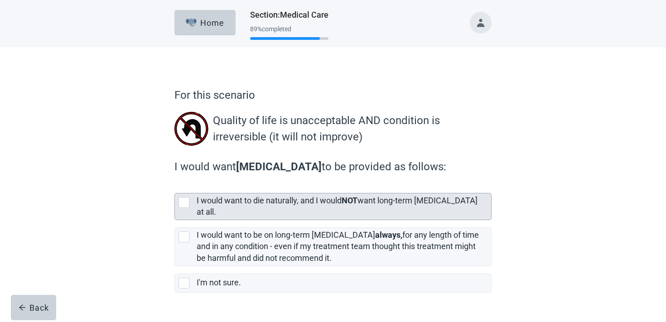
click at [254, 211] on div "I would want to die naturally, and I would NOT want long-term [MEDICAL_DATA] at…" at bounding box center [344, 206] width 294 height 26
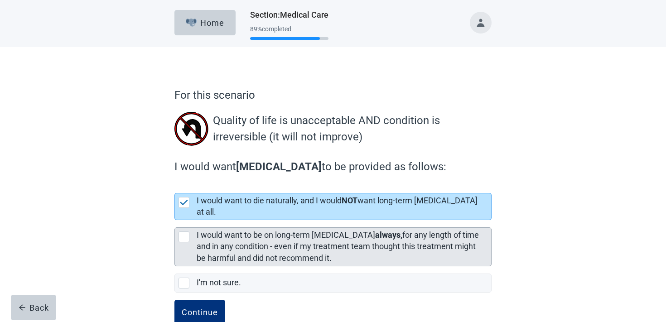
click at [240, 238] on label "I would want to be on long-term [MEDICAL_DATA] always, for any length of time a…" at bounding box center [338, 246] width 282 height 32
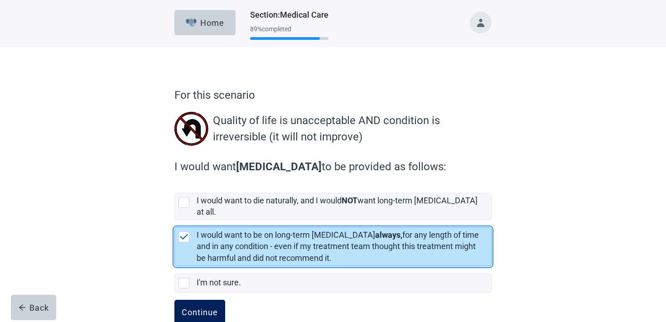
click at [207, 308] on div "Continue" at bounding box center [200, 312] width 36 height 9
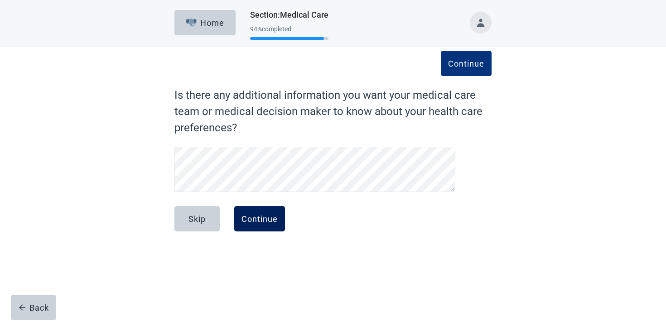
click at [265, 214] on div "Continue" at bounding box center [259, 218] width 36 height 9
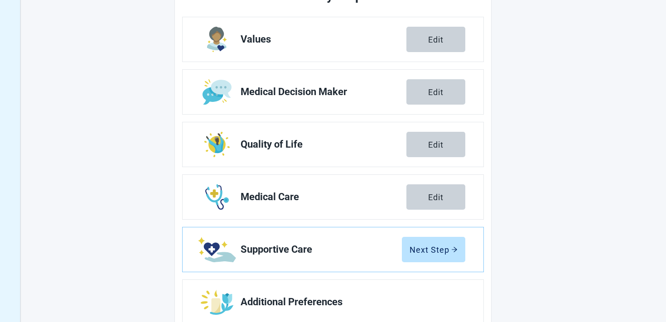
scroll to position [153, 0]
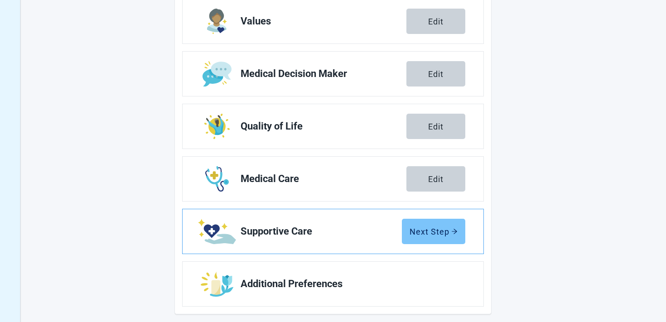
click at [426, 224] on button "Next Step" at bounding box center [433, 231] width 63 height 25
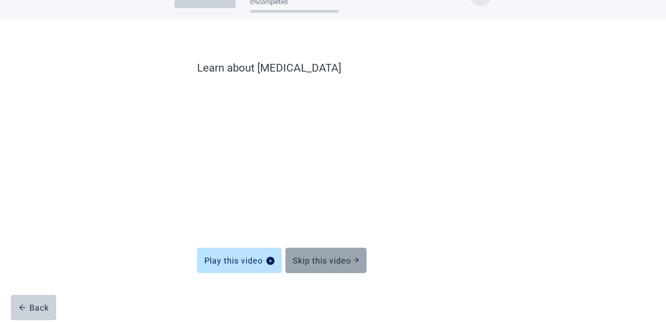
scroll to position [27, 0]
click at [316, 261] on div "Skip this video" at bounding box center [326, 260] width 67 height 9
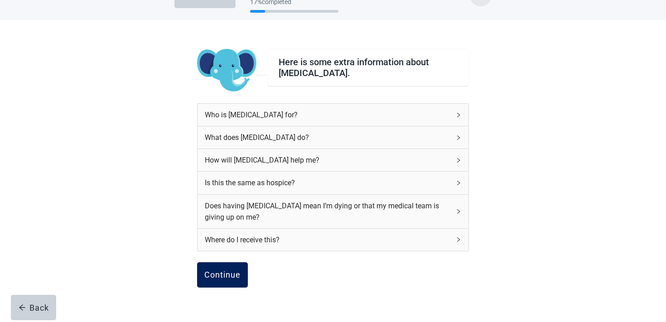
click at [226, 270] on div "Continue" at bounding box center [222, 274] width 36 height 9
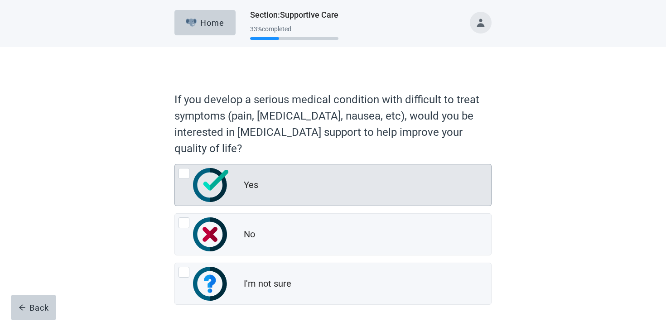
click at [245, 201] on div "Yes" at bounding box center [333, 184] width 316 height 41
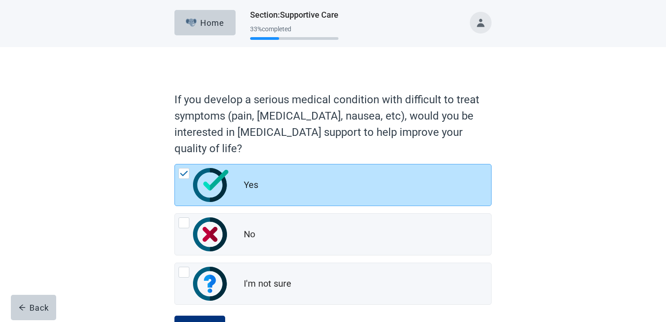
click at [226, 256] on div "Yes No I'm not sure" at bounding box center [332, 234] width 317 height 141
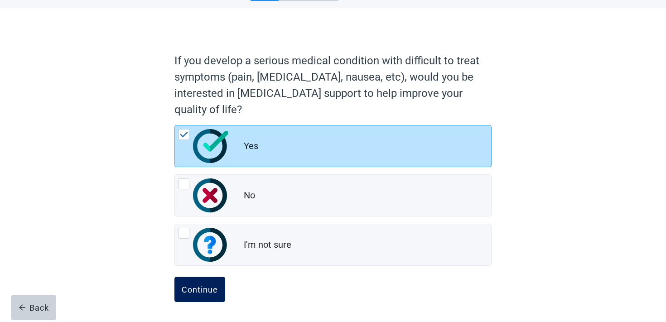
click at [208, 279] on button "Continue" at bounding box center [199, 289] width 51 height 25
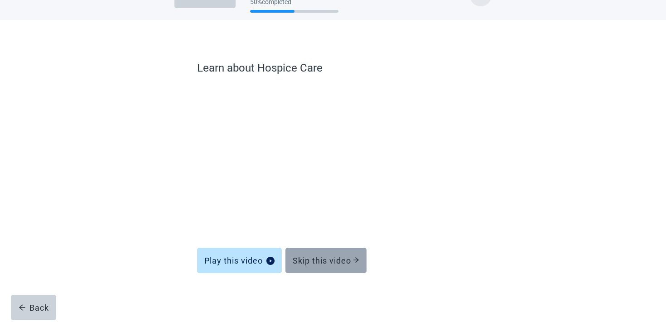
scroll to position [27, 0]
click at [341, 264] on div "Skip this video" at bounding box center [326, 260] width 67 height 9
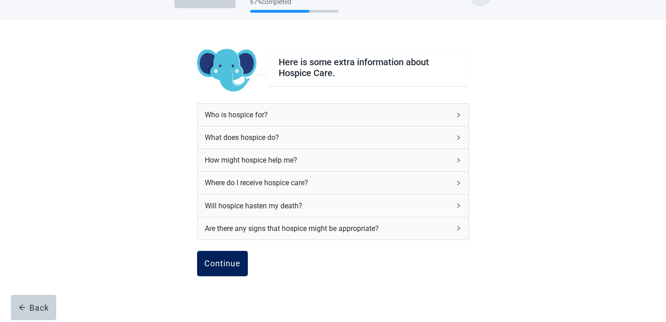
click at [218, 263] on div "Continue" at bounding box center [222, 263] width 36 height 9
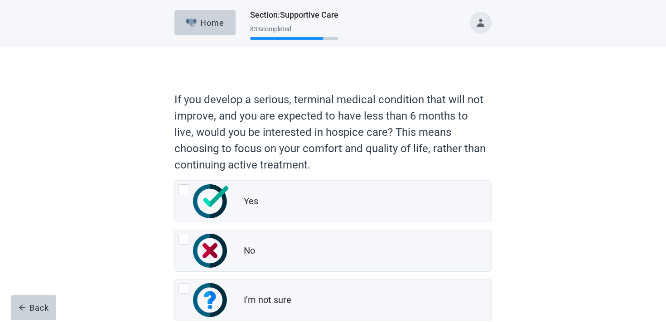
click at [218, 263] on img "No, radio button, not checked" at bounding box center [210, 251] width 34 height 34
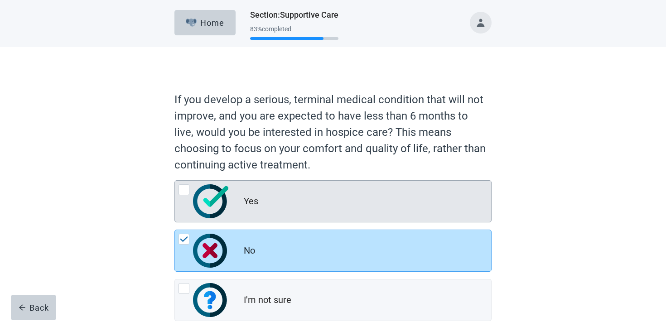
click at [222, 221] on div "Yes" at bounding box center [333, 201] width 316 height 41
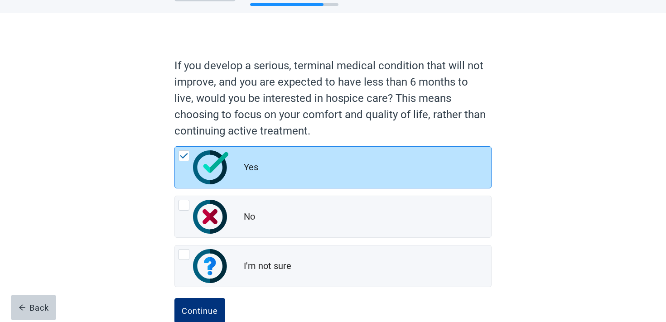
scroll to position [55, 0]
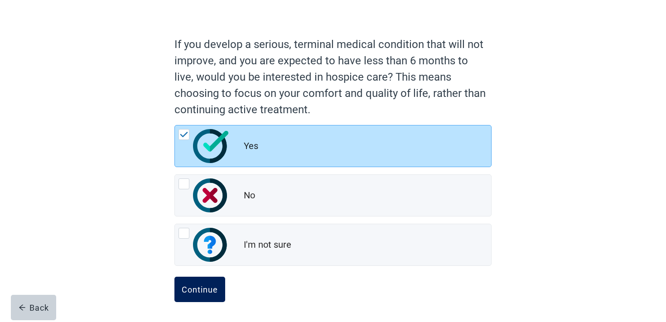
click at [205, 297] on button "Continue" at bounding box center [199, 289] width 51 height 25
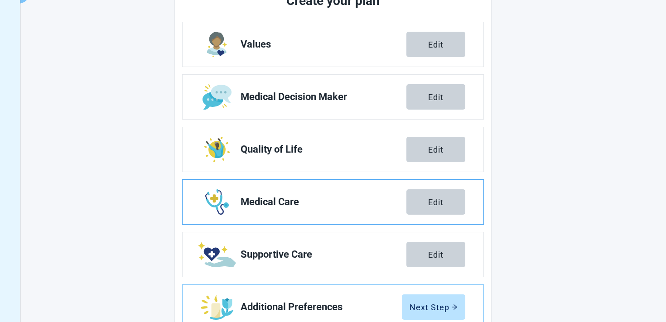
scroll to position [159, 0]
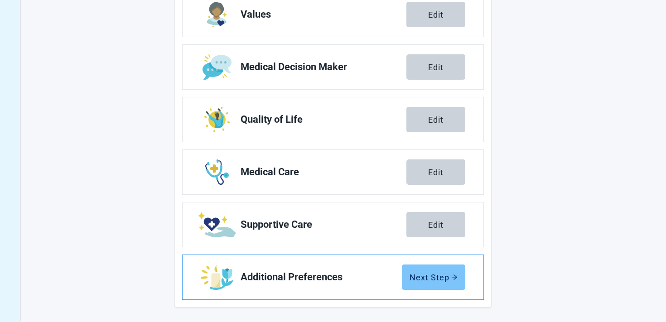
click at [416, 266] on button "Next Step" at bounding box center [433, 276] width 63 height 25
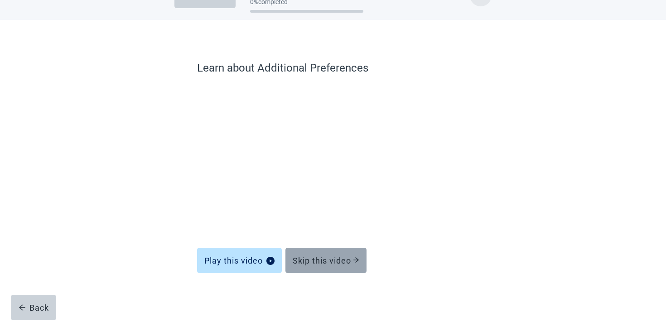
click at [323, 264] on div "Skip this video" at bounding box center [326, 260] width 67 height 9
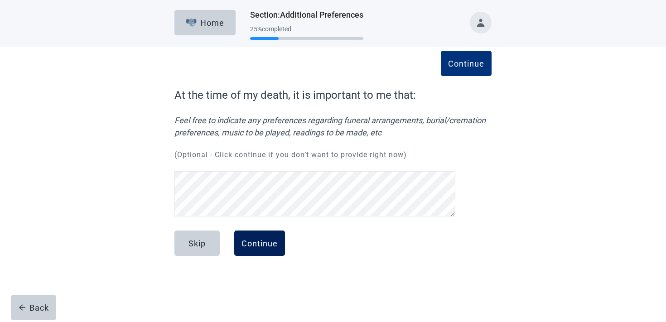
click at [255, 245] on div "Continue" at bounding box center [259, 243] width 36 height 9
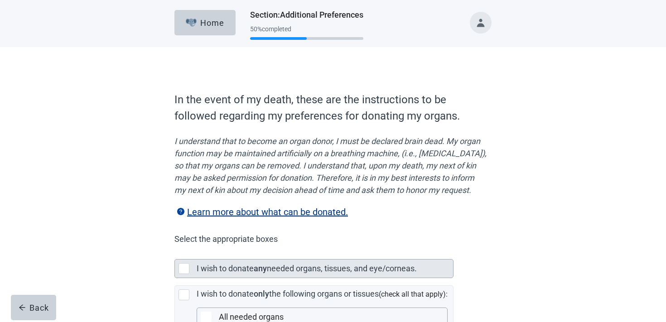
click at [249, 273] on label "I wish to donate" at bounding box center [225, 269] width 57 height 10
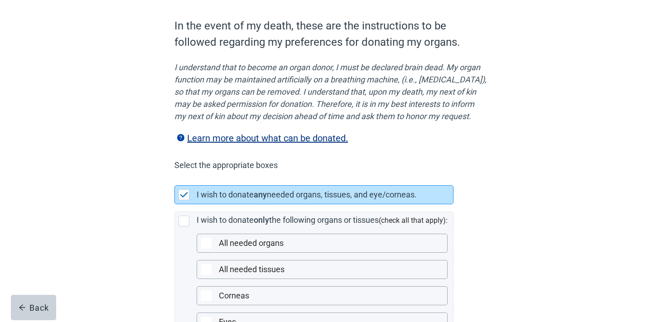
scroll to position [211, 0]
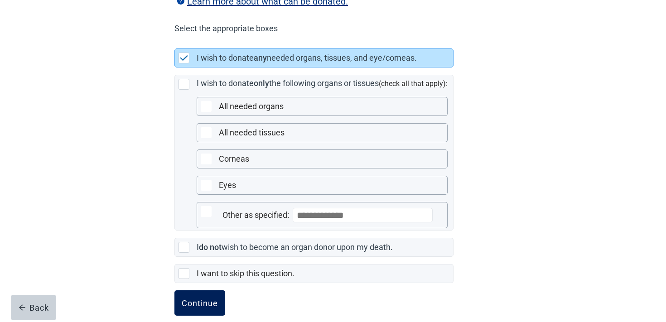
click at [204, 307] on div "Continue" at bounding box center [200, 302] width 36 height 9
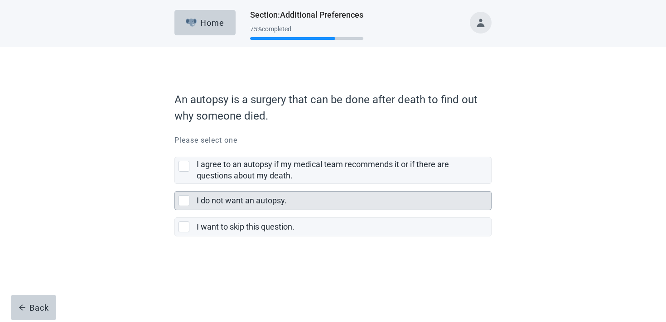
click at [249, 194] on div "I do not want an autopsy." at bounding box center [344, 201] width 294 height 18
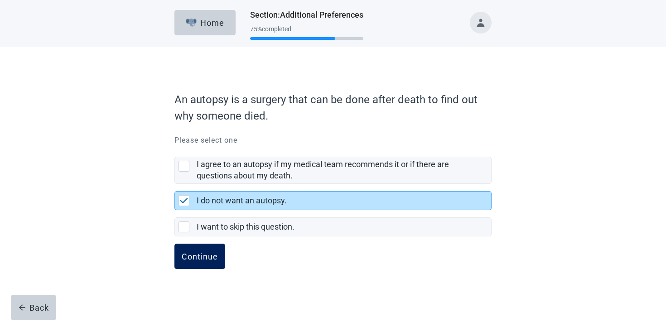
click at [202, 252] on div "Continue" at bounding box center [200, 256] width 36 height 9
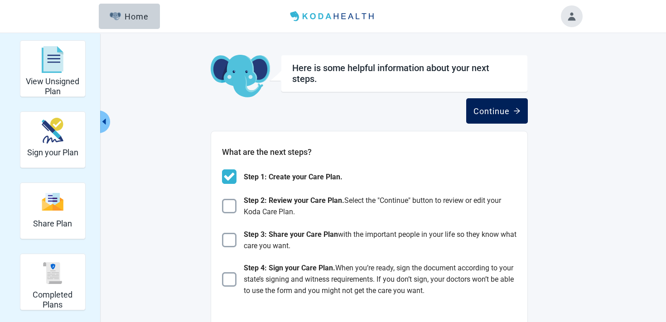
click at [482, 114] on div "Continue" at bounding box center [496, 110] width 47 height 9
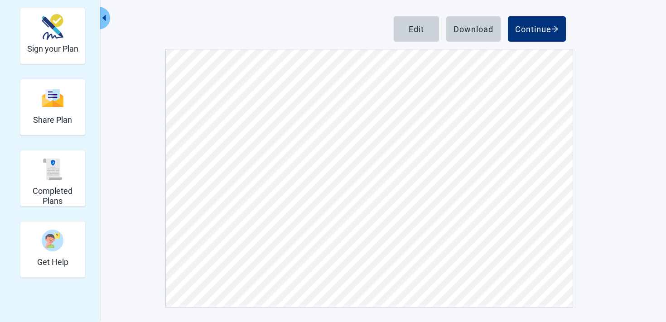
scroll to position [290, 0]
click at [482, 21] on button "Continue" at bounding box center [537, 28] width 58 height 25
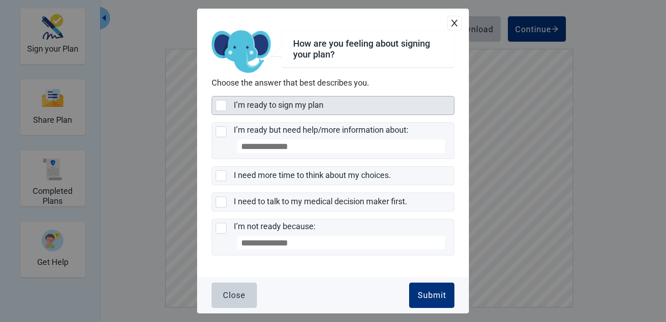
click at [304, 110] on div "I’m ready to sign my plan" at bounding box center [341, 105] width 215 height 11
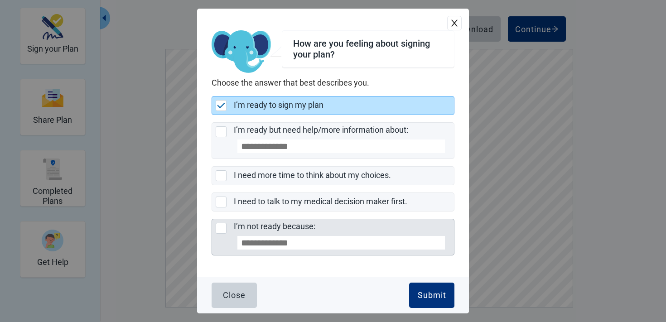
click at [346, 230] on div "I’m not ready because:" at bounding box center [341, 237] width 215 height 32
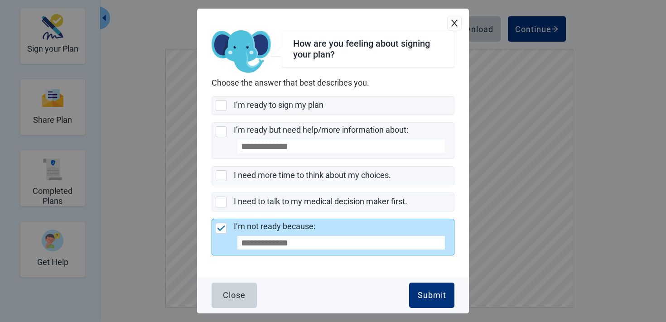
click at [300, 251] on div "I’m not ready because:" at bounding box center [341, 237] width 215 height 32
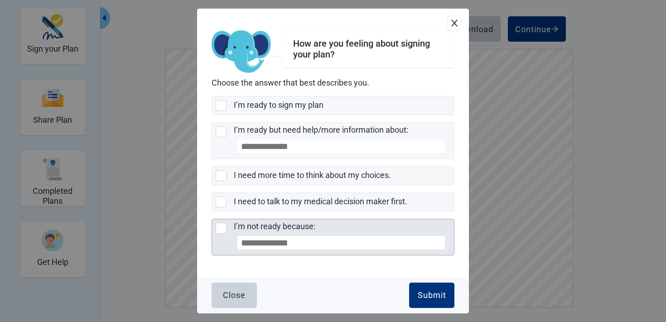
click at [291, 238] on input "I’m not ready because:" at bounding box center [340, 243] width 207 height 14
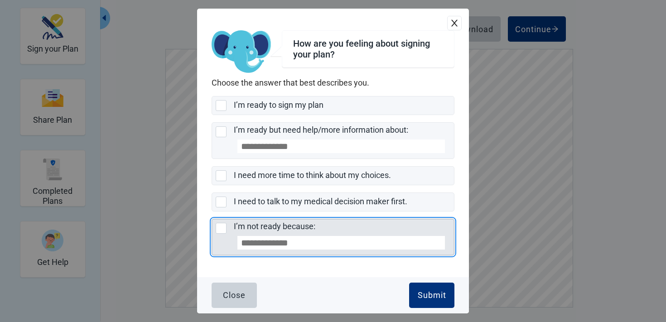
click at [291, 239] on input "I’m not ready because:" at bounding box center [340, 243] width 207 height 14
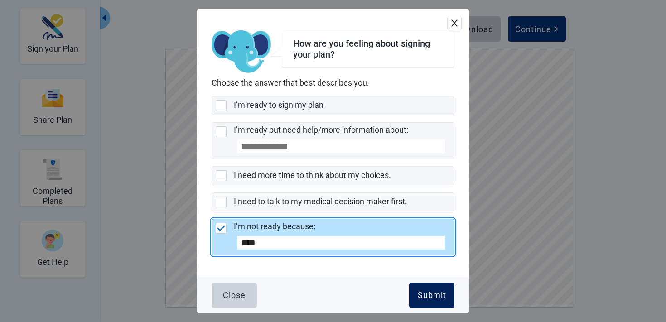
type input "****"
click at [420, 297] on div "Submit" at bounding box center [432, 295] width 29 height 9
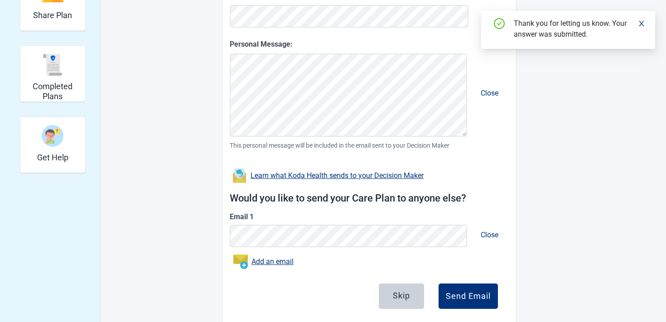
scroll to position [228, 0]
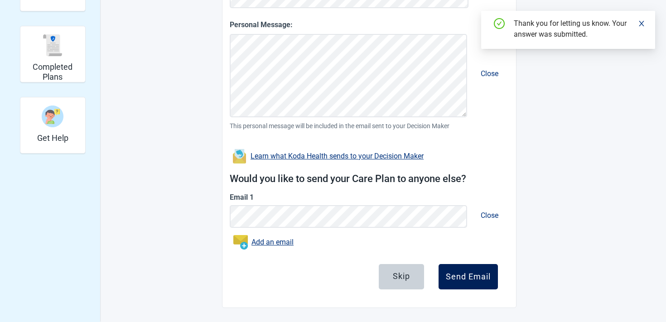
click at [456, 271] on button "Send Email" at bounding box center [467, 276] width 59 height 25
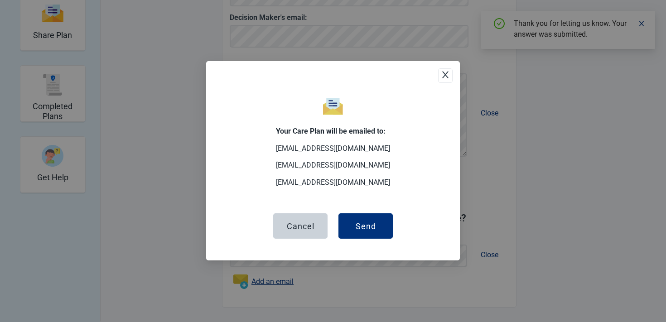
scroll to position [188, 0]
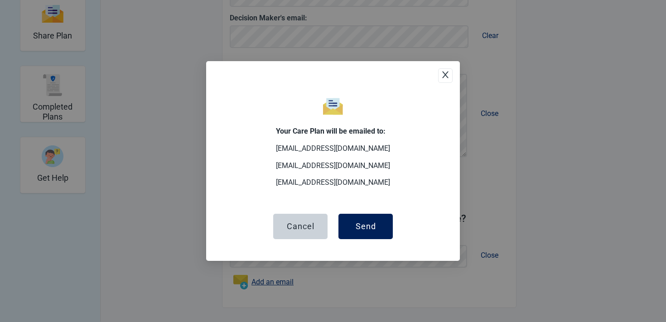
click at [378, 226] on button "Send" at bounding box center [365, 226] width 54 height 25
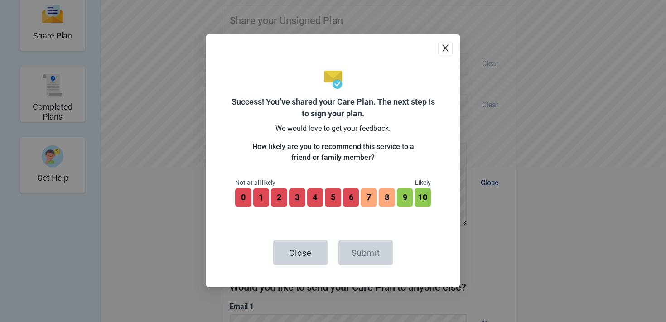
scroll to position [257, 0]
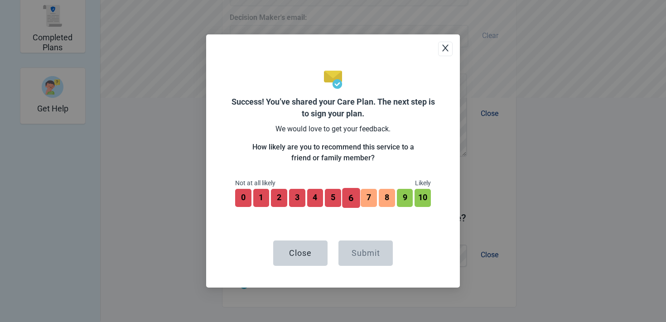
click at [346, 200] on button "6" at bounding box center [351, 198] width 18 height 20
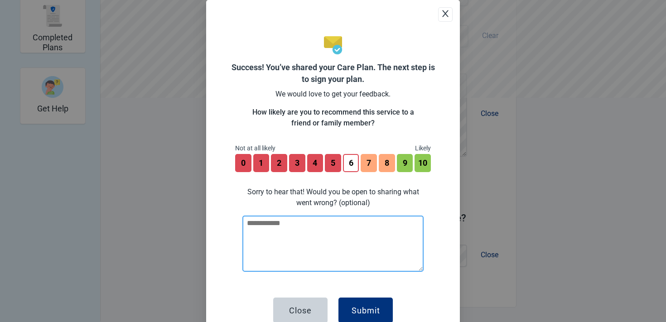
click at [350, 228] on textarea at bounding box center [332, 244] width 181 height 56
type textarea "**********"
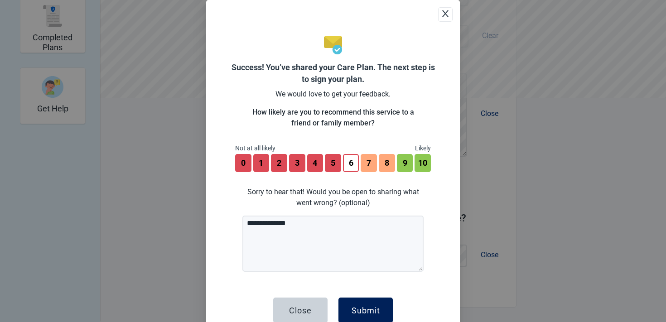
click at [370, 312] on div "Submit" at bounding box center [365, 310] width 29 height 9
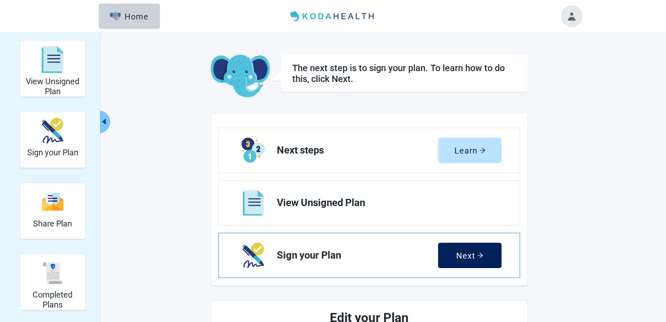
click at [470, 254] on div "Next" at bounding box center [469, 255] width 27 height 9
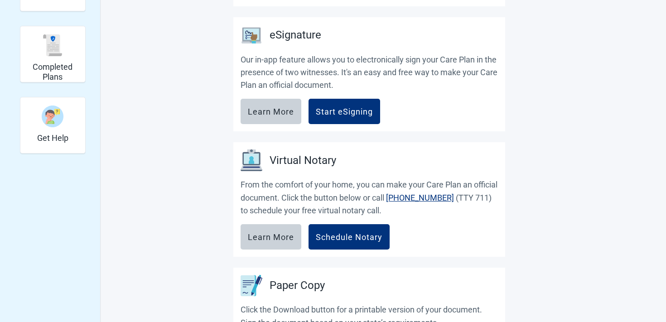
scroll to position [245, 0]
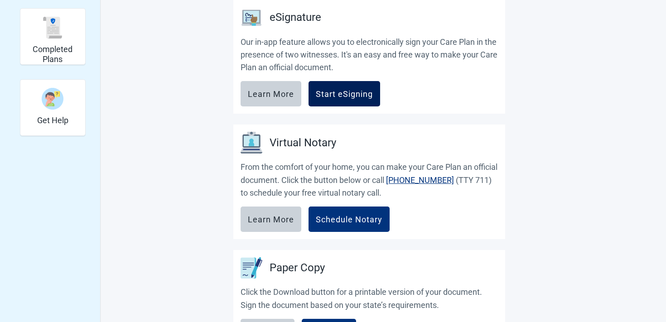
click at [364, 99] on button "Start eSigning" at bounding box center [344, 93] width 72 height 25
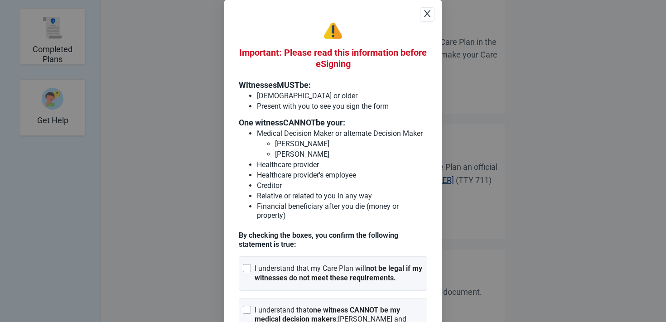
scroll to position [60, 0]
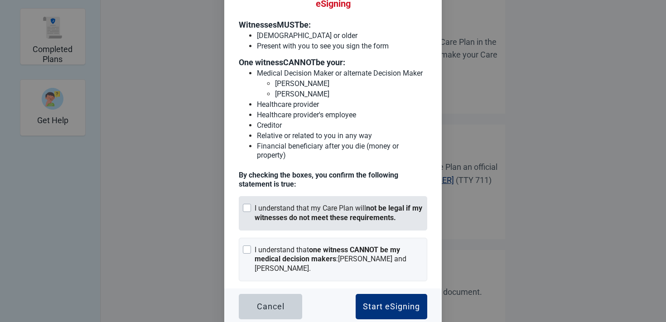
click at [334, 211] on strong "not be legal if my witnesses do not meet these requirements." at bounding box center [338, 213] width 168 height 18
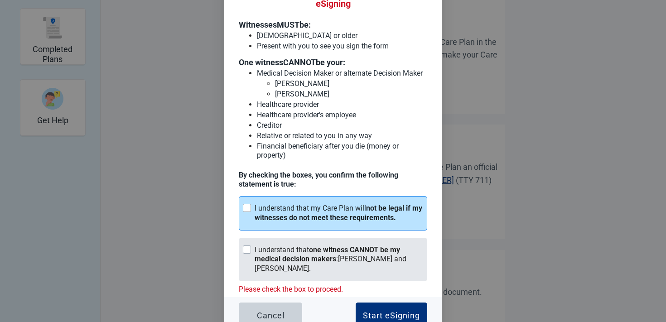
click at [329, 247] on strong "one witness CANNOT be my medical decision makers" at bounding box center [326, 254] width 145 height 18
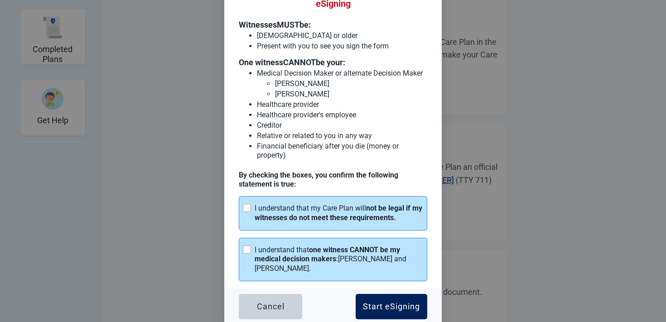
click at [385, 296] on button "Start eSigning" at bounding box center [391, 306] width 72 height 25
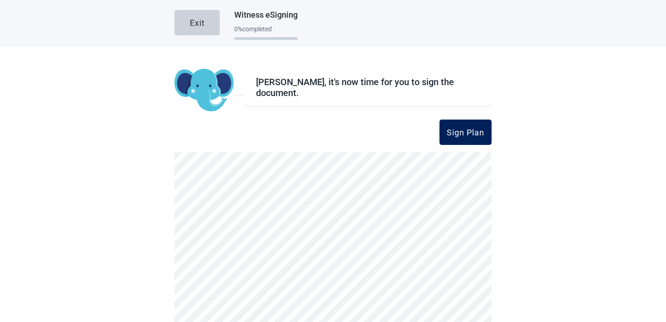
click at [466, 128] on div "Sign Plan" at bounding box center [465, 132] width 38 height 9
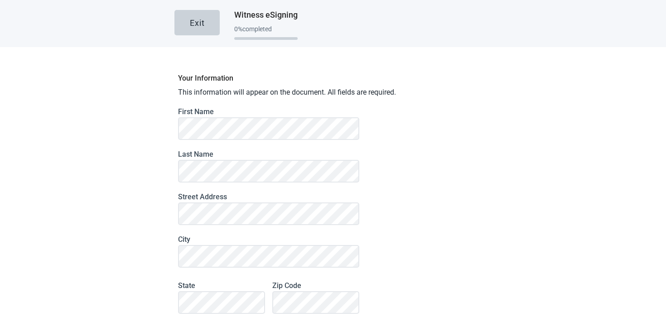
scroll to position [60, 0]
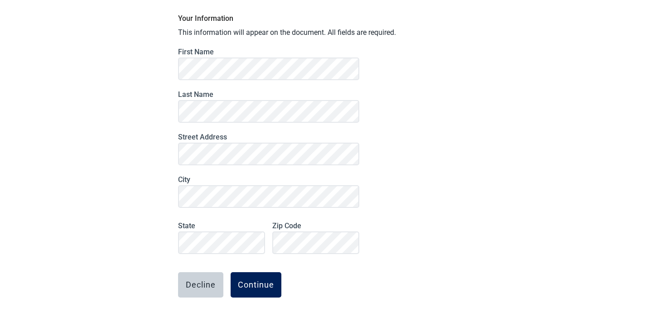
click at [251, 280] on div "Continue" at bounding box center [256, 284] width 36 height 9
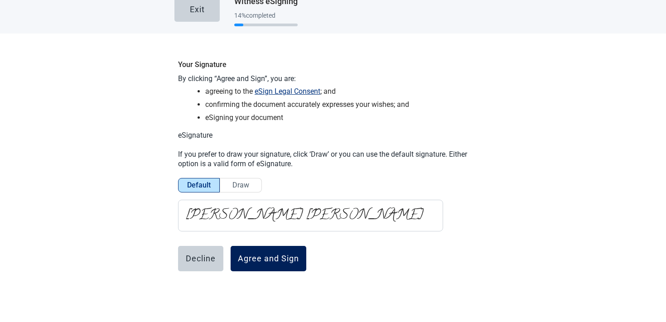
click at [259, 259] on div "Agree and Sign" at bounding box center [268, 258] width 61 height 9
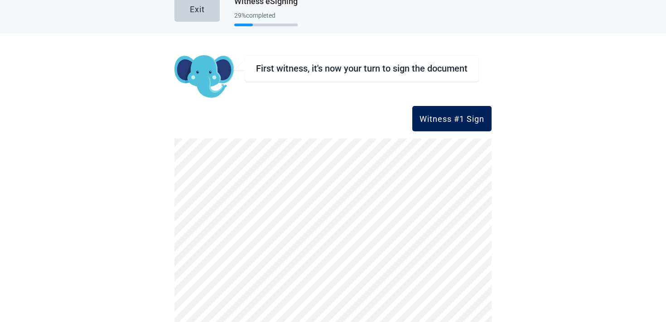
click at [434, 120] on div "Witness #1 Sign" at bounding box center [451, 118] width 65 height 9
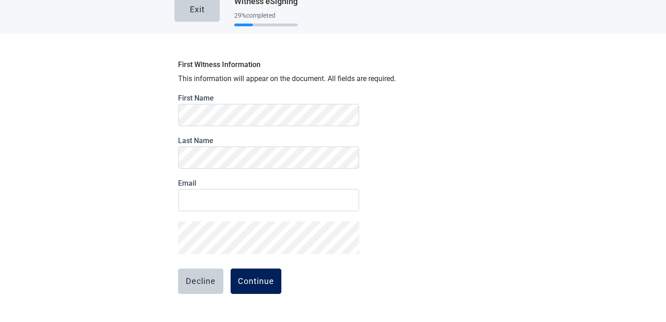
click at [248, 274] on button "Continue" at bounding box center [255, 281] width 51 height 25
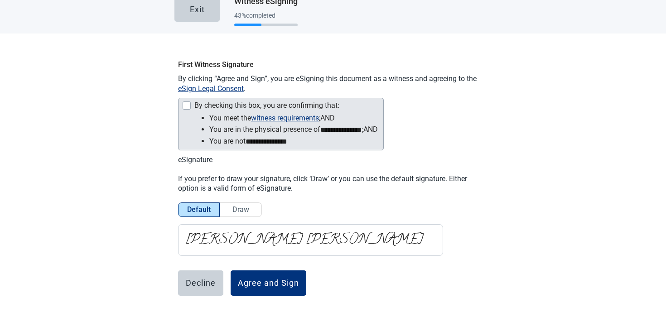
click at [183, 109] on div "Main content" at bounding box center [186, 105] width 8 height 8
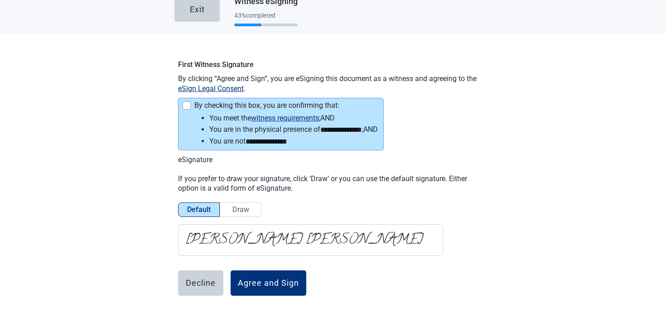
click at [240, 257] on div "**********" at bounding box center [332, 200] width 317 height 291
click at [241, 269] on div "**********" at bounding box center [332, 200] width 317 height 291
click at [244, 278] on div "Agree and Sign" at bounding box center [268, 282] width 61 height 9
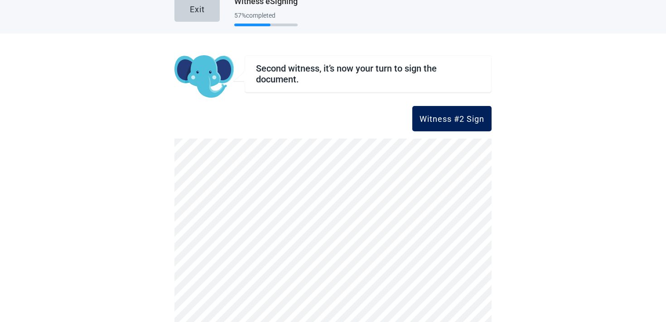
click at [446, 115] on div "Witness #2 Sign" at bounding box center [451, 118] width 65 height 9
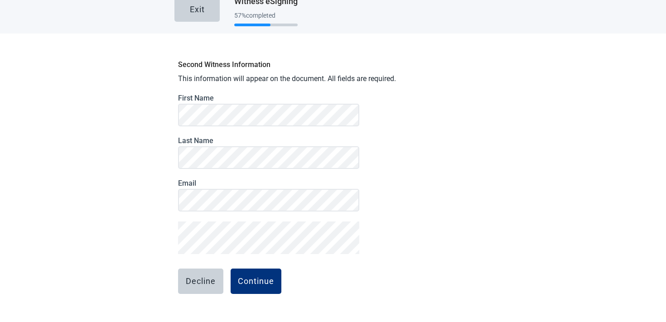
click at [205, 96] on label "First Name" at bounding box center [268, 98] width 181 height 9
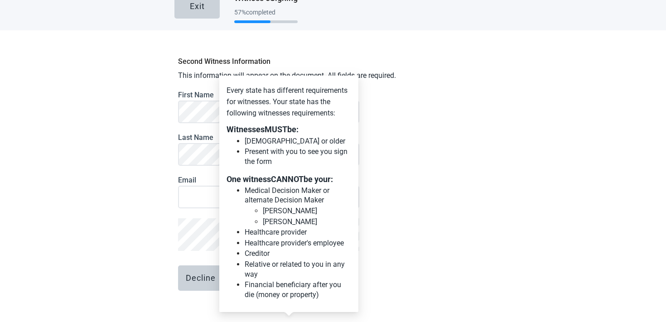
scroll to position [0, 0]
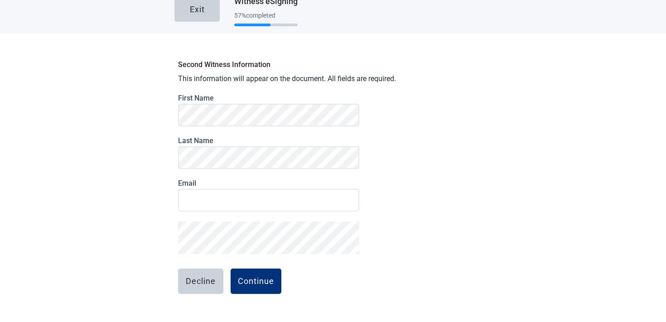
click at [403, 190] on div "Second Witness Information This information will appear on the document. All fi…" at bounding box center [332, 199] width 317 height 289
click at [270, 286] on button "Continue" at bounding box center [255, 281] width 51 height 25
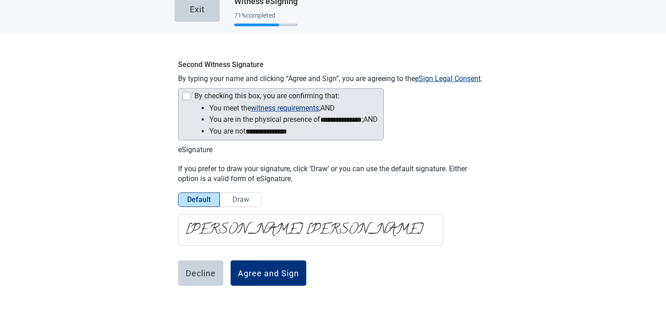
click at [189, 101] on div "By checking this box, you are confirming that:" at bounding box center [280, 96] width 196 height 11
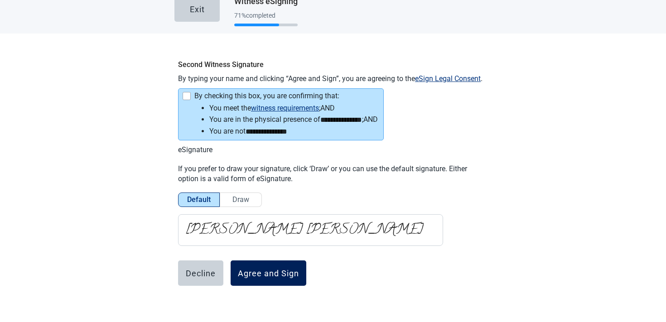
click at [250, 271] on div "Agree and Sign" at bounding box center [268, 273] width 61 height 9
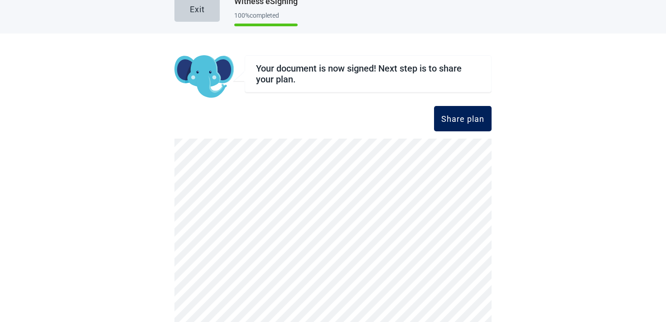
click at [460, 118] on div "Share plan" at bounding box center [462, 118] width 43 height 9
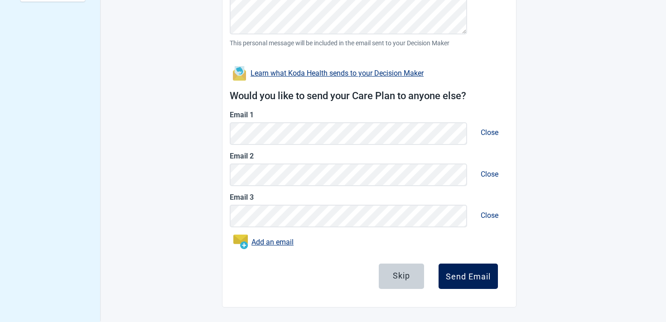
click at [477, 284] on button "Send Email" at bounding box center [467, 276] width 59 height 25
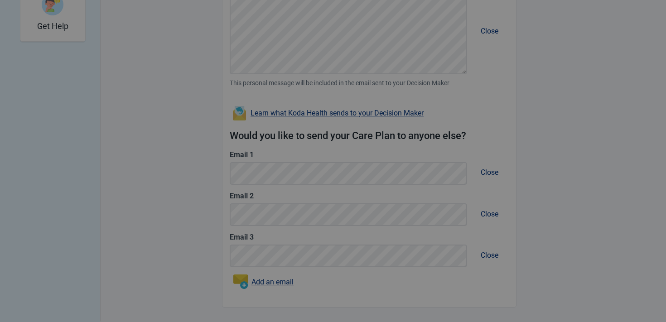
scroll to position [340, 0]
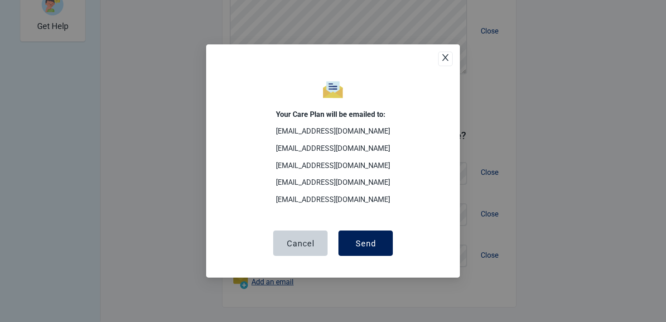
click at [366, 237] on button "Send" at bounding box center [365, 242] width 54 height 25
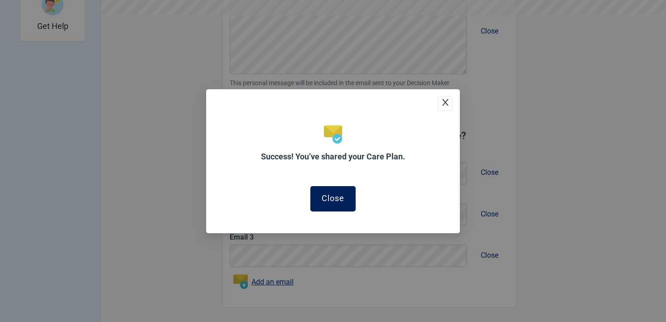
click at [349, 207] on button "Close" at bounding box center [332, 198] width 45 height 25
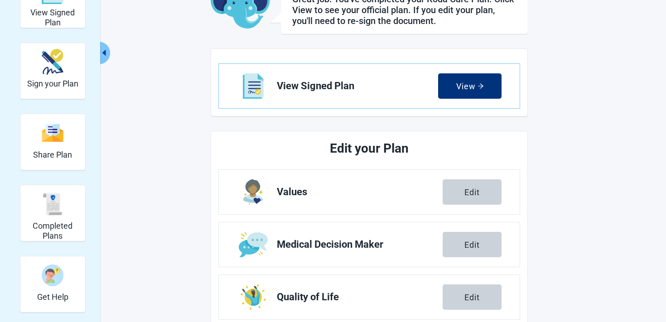
scroll to position [86, 0]
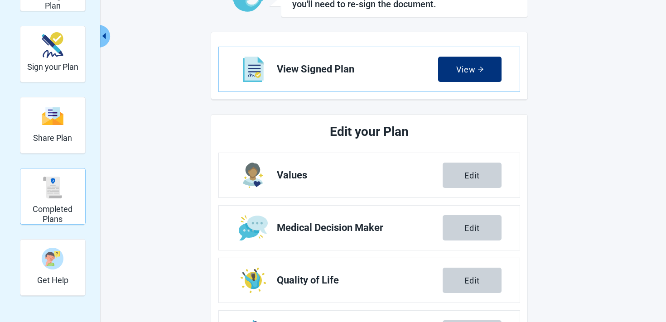
click at [67, 211] on h2 "Completed Plans" at bounding box center [53, 213] width 58 height 19
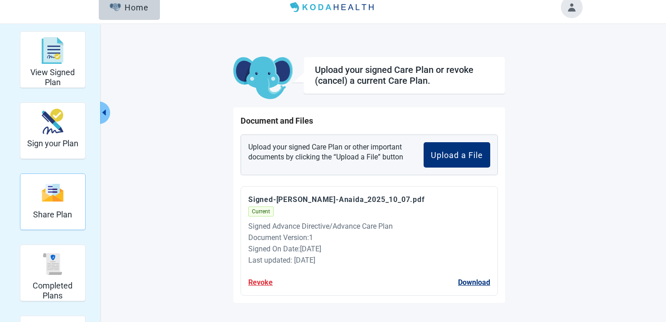
scroll to position [7, 0]
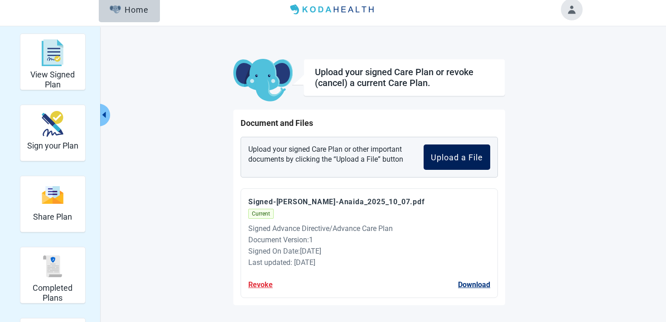
click at [438, 159] on div "Upload a File" at bounding box center [457, 157] width 52 height 9
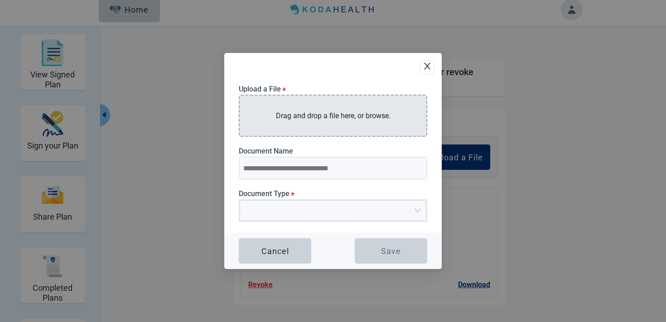
click at [307, 110] on p "Drag and drop a file here, or browse." at bounding box center [333, 115] width 115 height 11
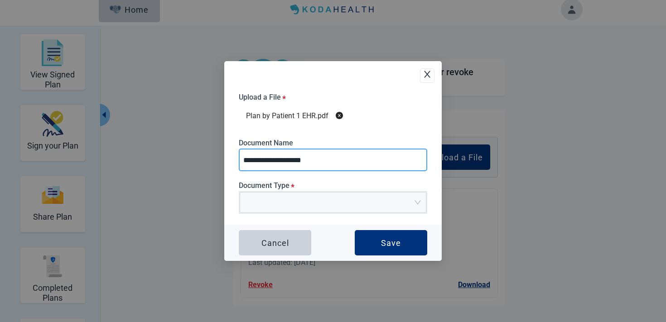
click at [315, 163] on input "**********" at bounding box center [333, 160] width 188 height 23
click at [306, 210] on span "Upload Plan Attachment" at bounding box center [329, 202] width 169 height 20
type input "**********"
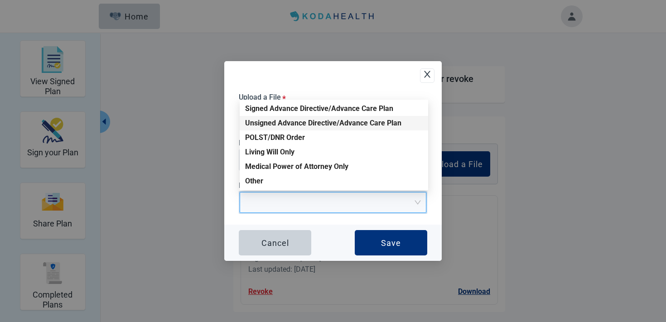
click at [289, 122] on div "Unsigned Advance Directive/Advance Care Plan" at bounding box center [334, 123] width 178 height 10
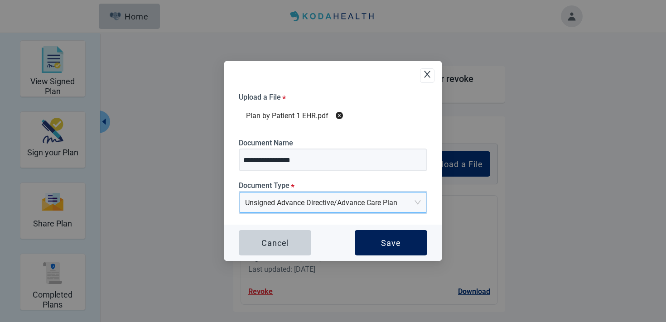
click at [370, 246] on button "Save" at bounding box center [391, 242] width 72 height 25
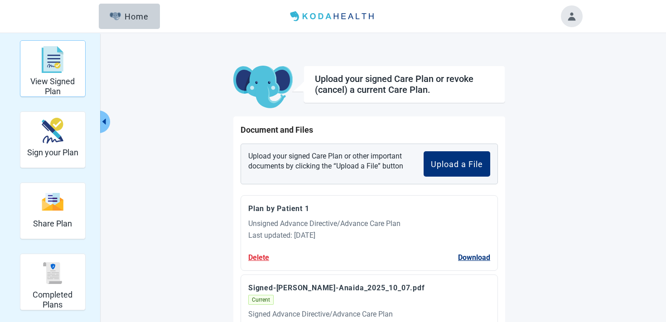
click at [54, 66] on img "View Signed Plan" at bounding box center [53, 59] width 22 height 27
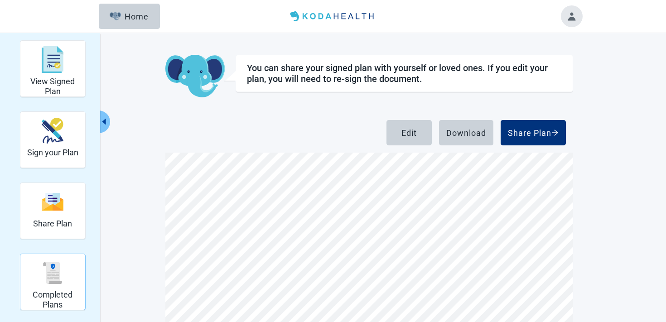
click at [55, 262] on div "Completed Plans" at bounding box center [53, 273] width 58 height 34
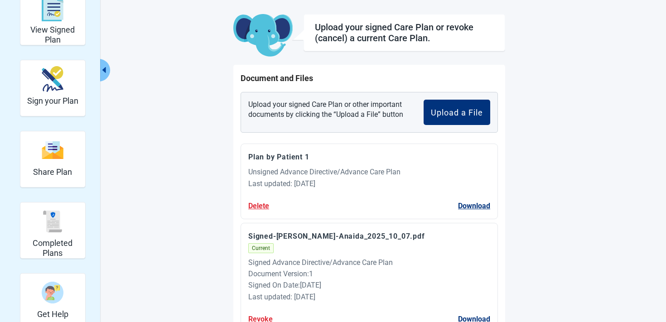
scroll to position [84, 0]
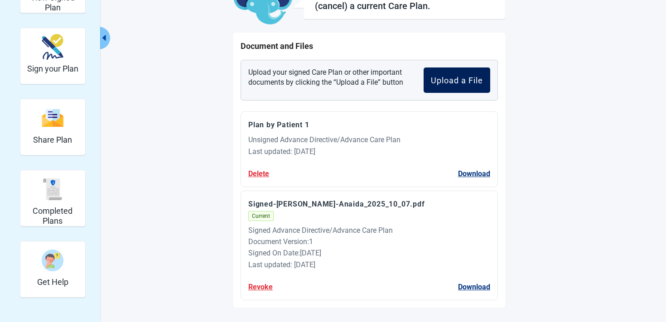
click at [458, 74] on button "Upload a File" at bounding box center [456, 79] width 67 height 25
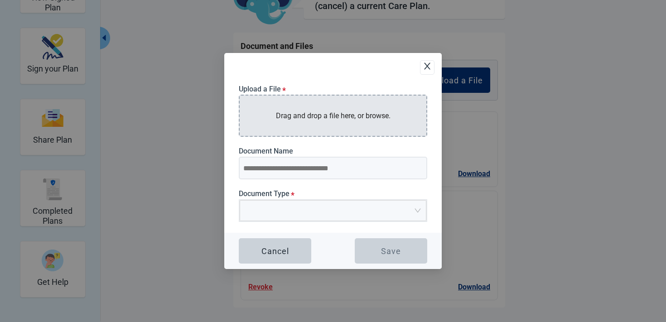
click at [289, 117] on p "Drag and drop a file here, or browse." at bounding box center [333, 115] width 115 height 11
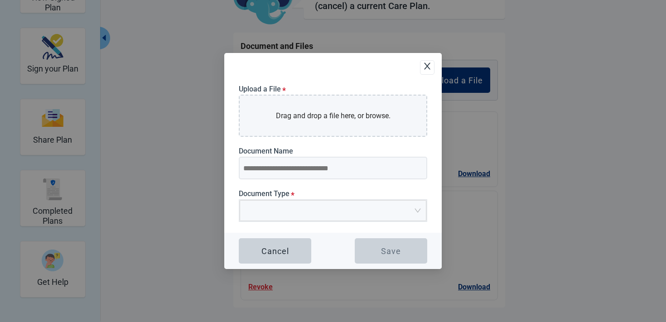
type input "**********"
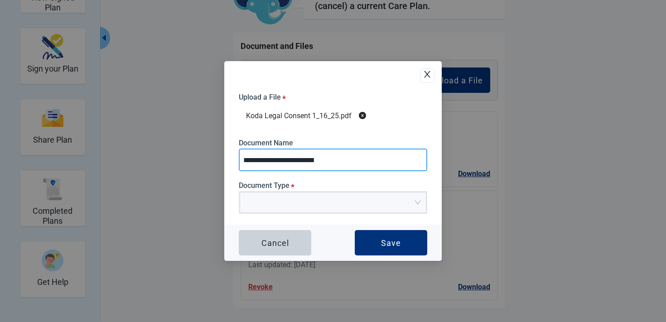
click at [343, 165] on input "**********" at bounding box center [333, 160] width 188 height 23
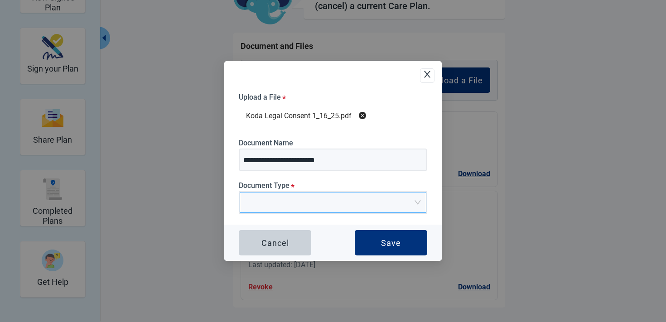
click at [317, 203] on input "Document Type *" at bounding box center [329, 199] width 169 height 14
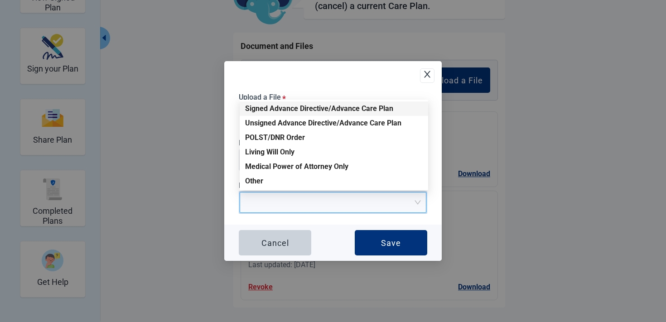
click at [302, 109] on div "Signed Advance Directive/Advance Care Plan" at bounding box center [334, 109] width 178 height 10
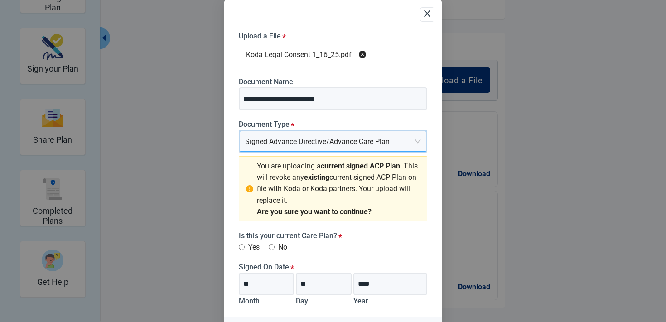
click at [278, 250] on label "No" at bounding box center [278, 246] width 19 height 11
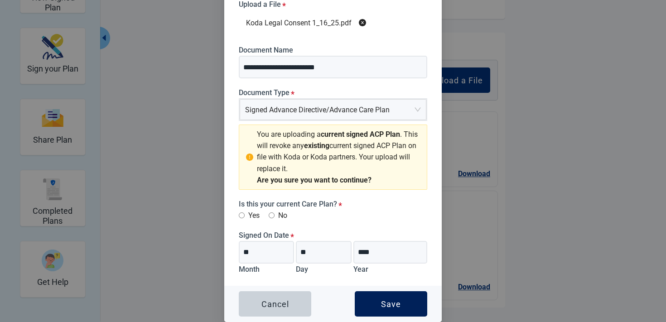
click at [374, 299] on button "Save" at bounding box center [391, 303] width 72 height 25
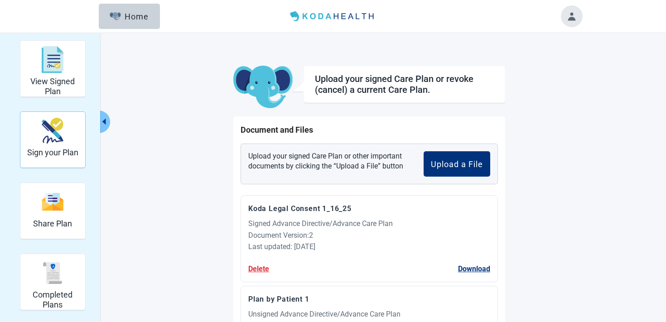
click at [39, 141] on div "Sign your Plan" at bounding box center [52, 131] width 51 height 34
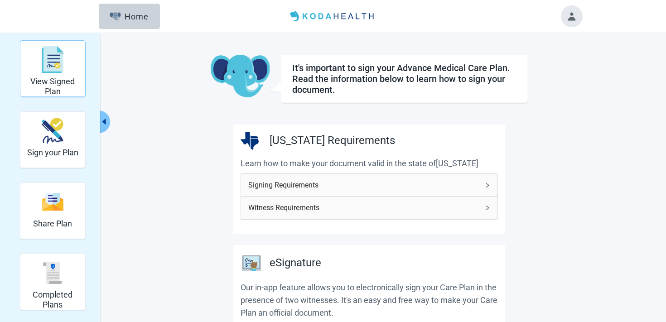
click at [66, 83] on h2 "View Signed Plan" at bounding box center [53, 86] width 58 height 19
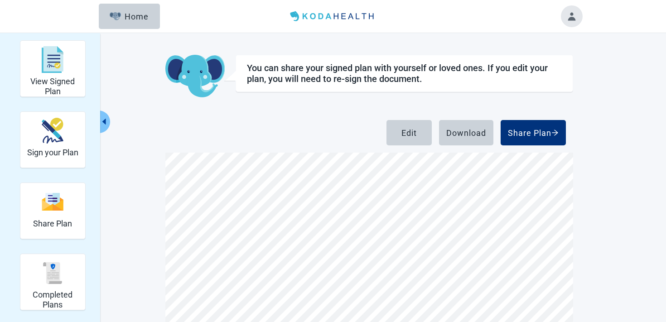
scroll to position [1053, 0]
click at [124, 19] on div "Home" at bounding box center [129, 16] width 39 height 9
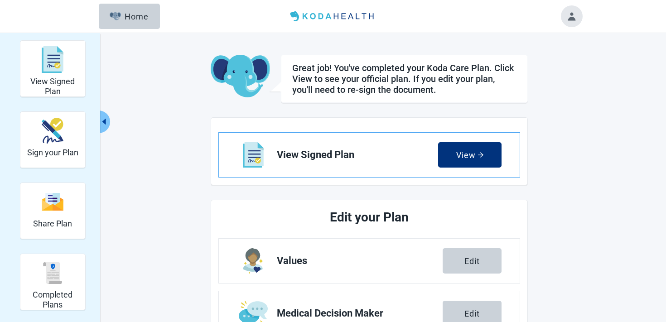
click at [482, 168] on link "View Signed Plan View" at bounding box center [369, 155] width 301 height 44
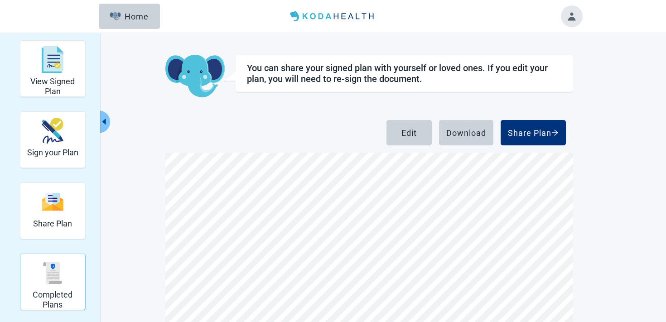
click at [46, 298] on h2 "Completed Plans" at bounding box center [53, 299] width 58 height 19
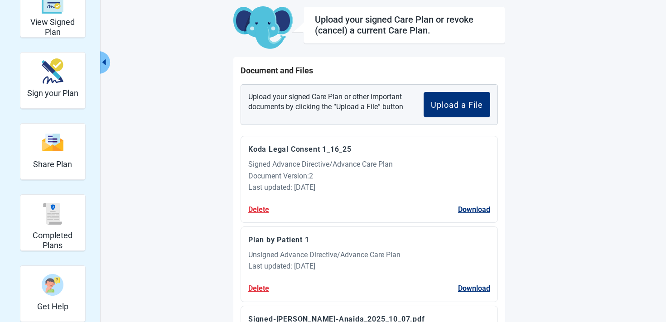
scroll to position [56, 0]
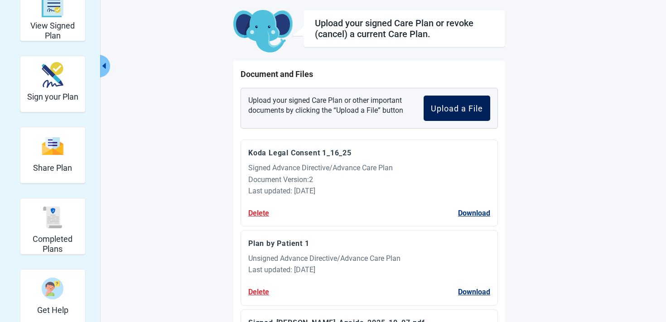
click at [452, 118] on button "Upload a File" at bounding box center [456, 108] width 67 height 25
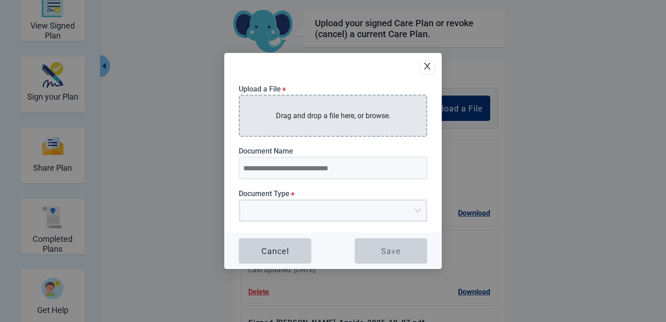
click at [360, 115] on p "Drag and drop a file here, or browse." at bounding box center [333, 115] width 115 height 11
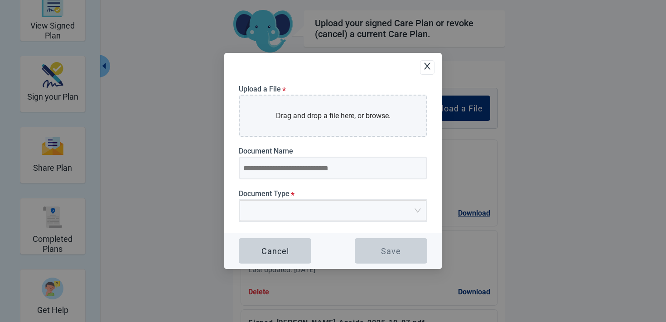
type input "**********"
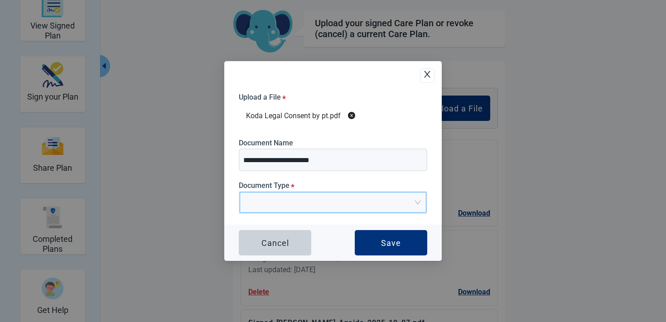
click at [300, 198] on input "Document Type *" at bounding box center [329, 199] width 169 height 14
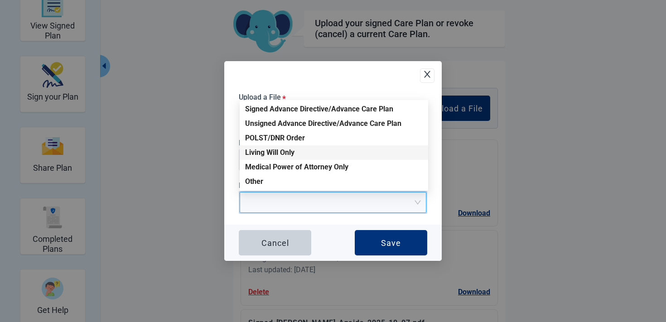
click at [280, 145] on div "Living Will Only" at bounding box center [334, 152] width 188 height 14
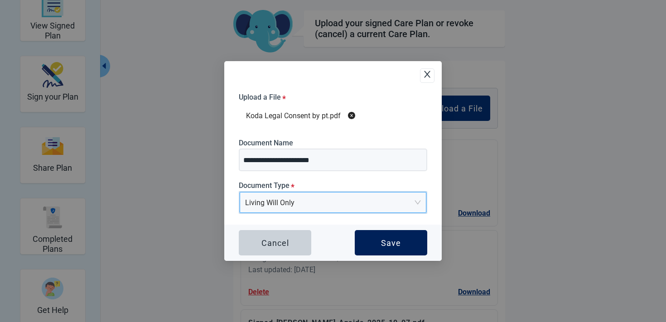
click at [385, 245] on div "Save" at bounding box center [391, 242] width 20 height 9
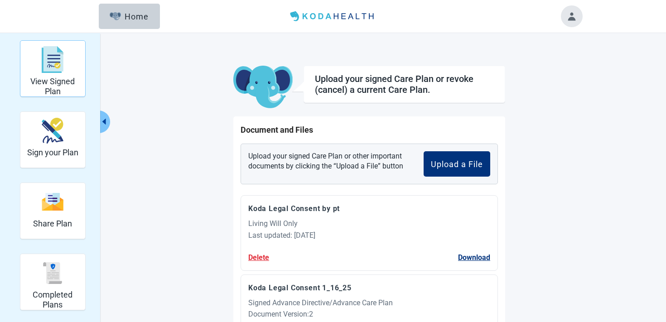
click at [63, 52] on div "View Signed Plan" at bounding box center [53, 60] width 58 height 34
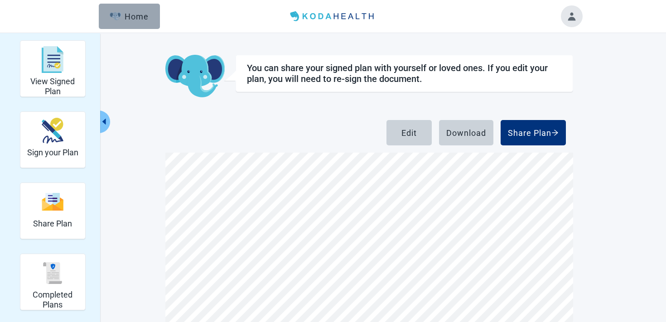
click at [151, 14] on button "Home" at bounding box center [129, 16] width 61 height 25
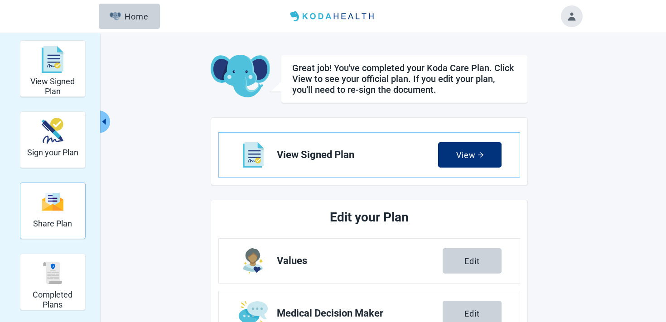
click at [63, 203] on div "Share Plan" at bounding box center [52, 202] width 39 height 34
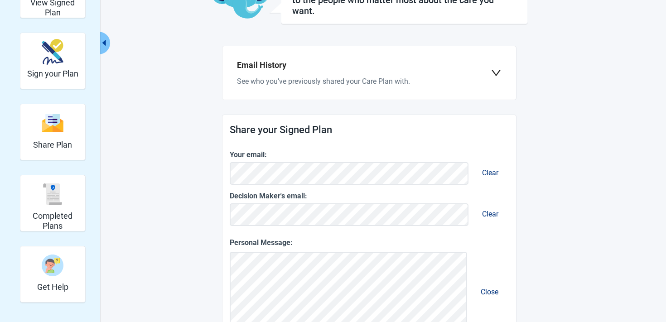
scroll to position [16, 0]
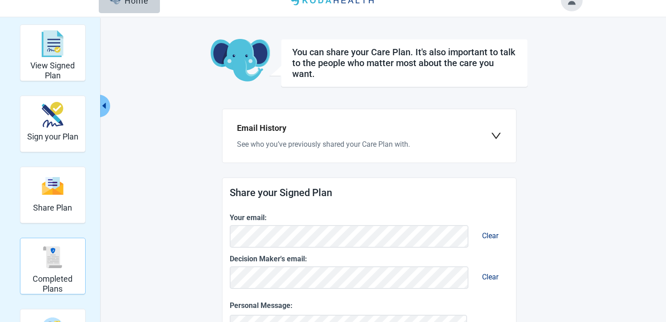
click at [55, 270] on div "Completed Plans" at bounding box center [53, 257] width 58 height 34
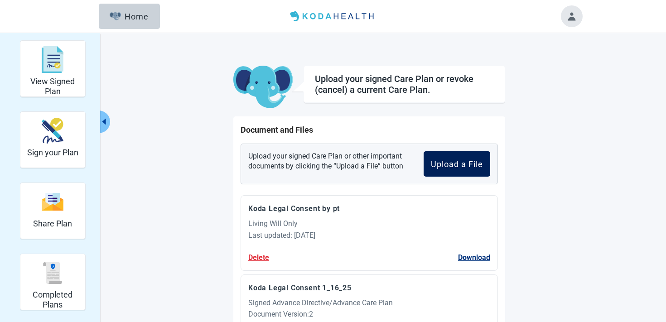
click at [425, 165] on button "Upload a File" at bounding box center [456, 163] width 67 height 25
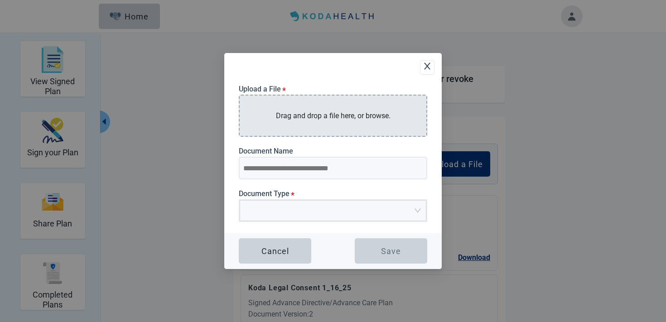
click at [311, 118] on p "Drag and drop a file here, or browse." at bounding box center [333, 115] width 115 height 11
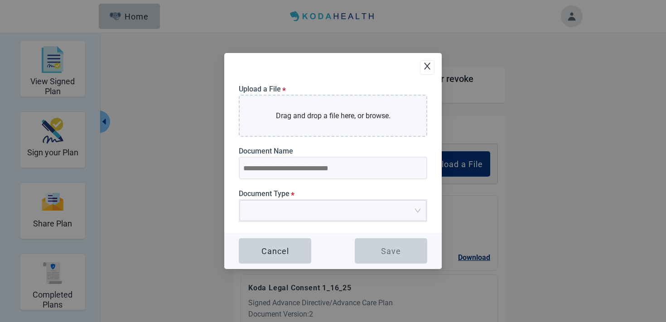
type input "**********"
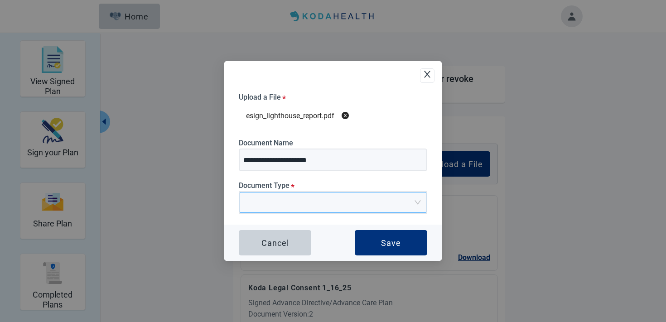
click at [329, 203] on input "Document Type *" at bounding box center [329, 199] width 169 height 14
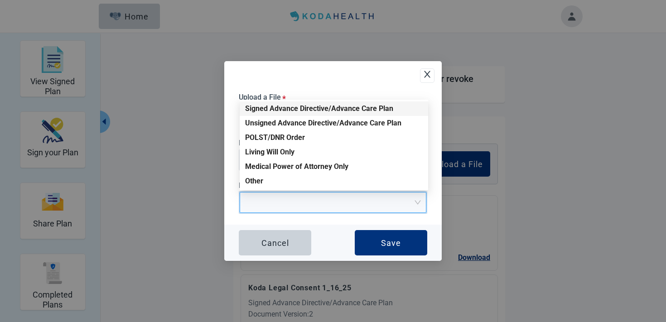
click at [307, 106] on div "Signed Advance Directive/Advance Care Plan" at bounding box center [334, 109] width 178 height 10
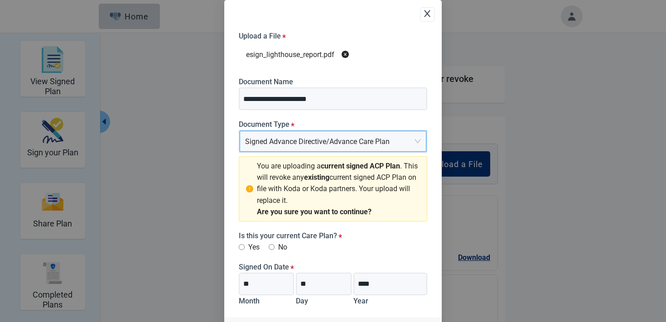
click at [240, 253] on div "**********" at bounding box center [333, 175] width 188 height 286
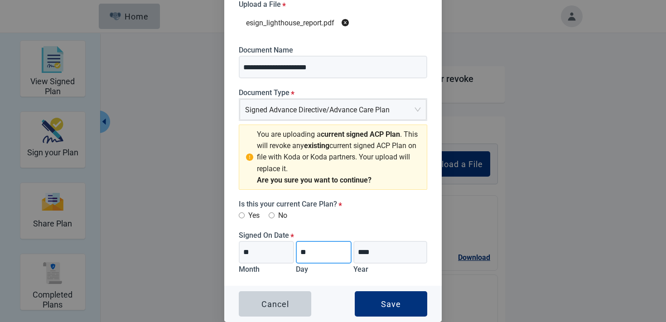
click at [326, 251] on input "**" at bounding box center [323, 252] width 55 height 23
type input "**"
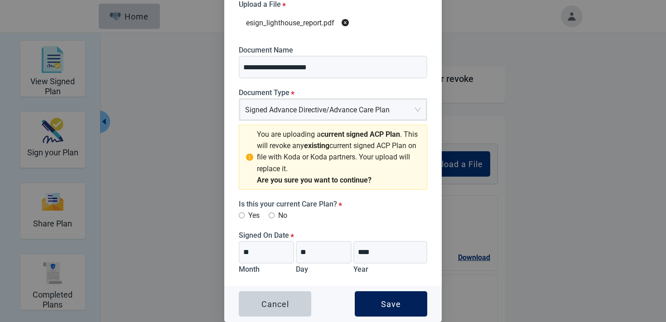
click at [376, 292] on button "Save" at bounding box center [391, 303] width 72 height 25
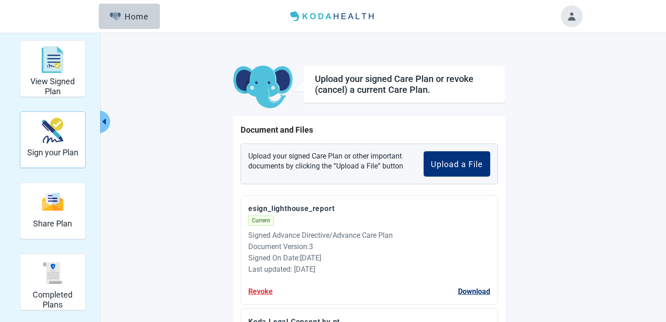
click at [53, 137] on img "Sign your Plan" at bounding box center [53, 131] width 22 height 26
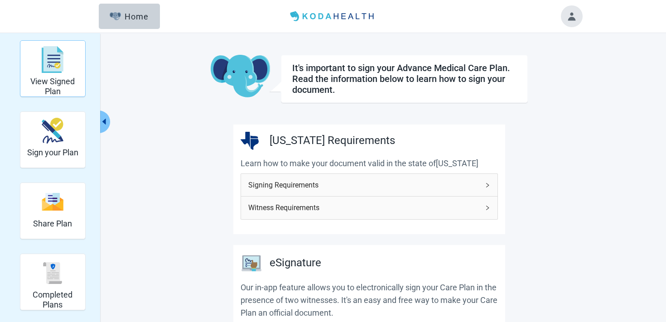
click at [33, 88] on h2 "View Signed Plan" at bounding box center [53, 86] width 58 height 19
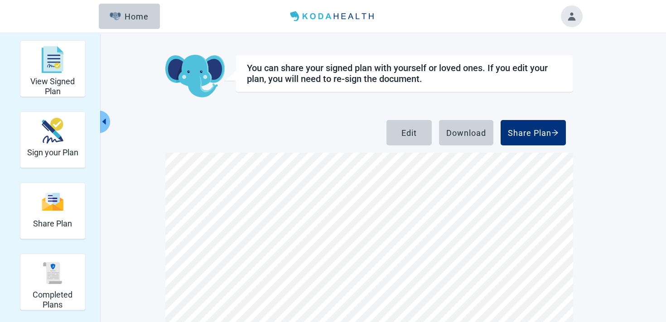
scroll to position [422, 0]
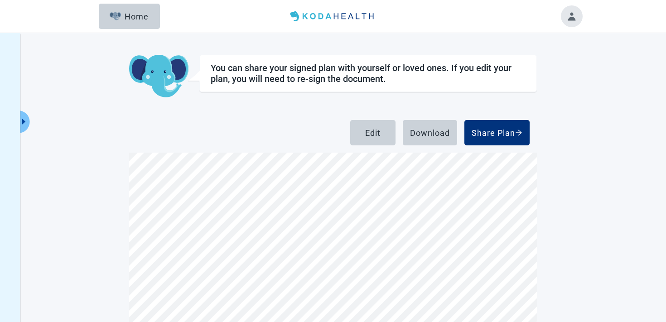
scroll to position [318, 0]
click at [27, 126] on button "Click to view full menu" at bounding box center [24, 121] width 11 height 23
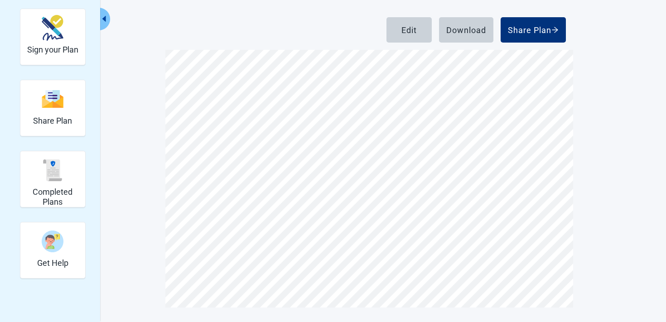
scroll to position [0, 0]
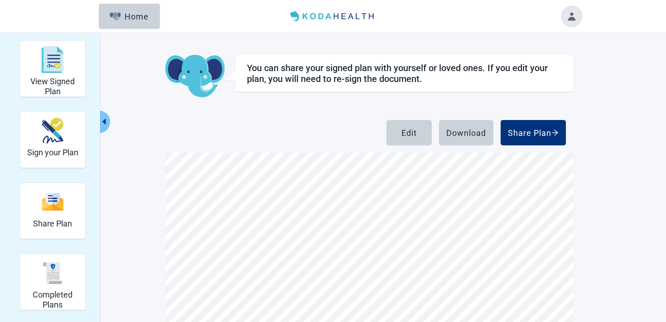
click at [573, 11] on button "Toggle account menu" at bounding box center [572, 16] width 22 height 22
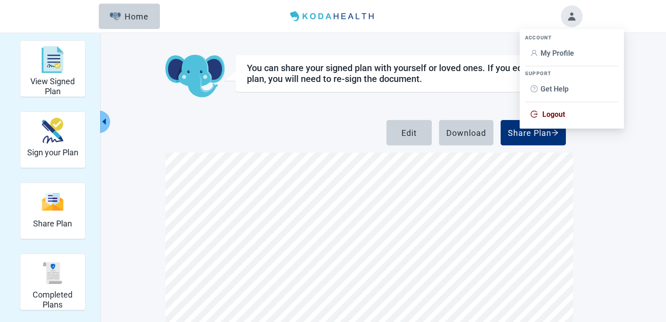
click at [555, 108] on li "Logout" at bounding box center [571, 114] width 93 height 17
